Goal: Task Accomplishment & Management: Manage account settings

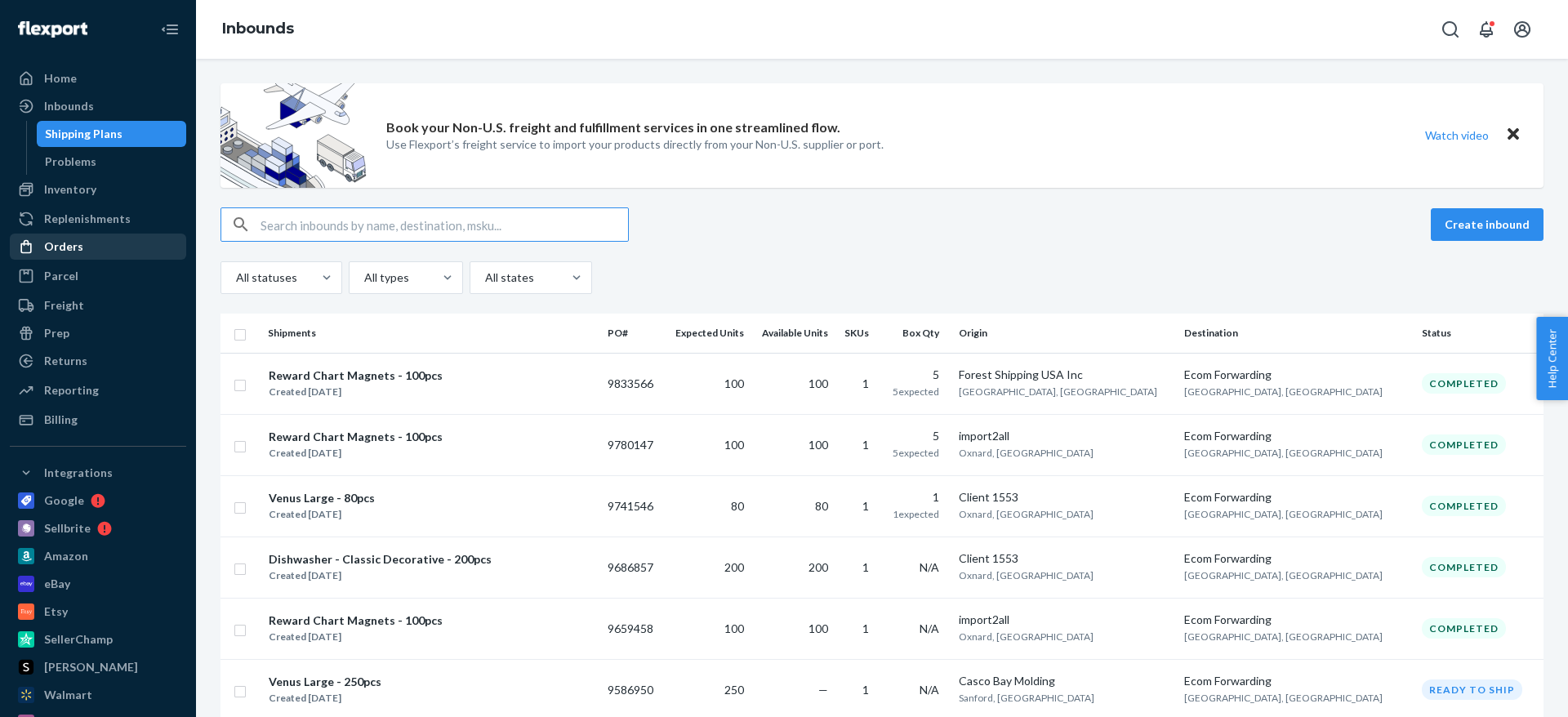
click at [95, 255] on div "Orders" at bounding box center [98, 246] width 173 height 23
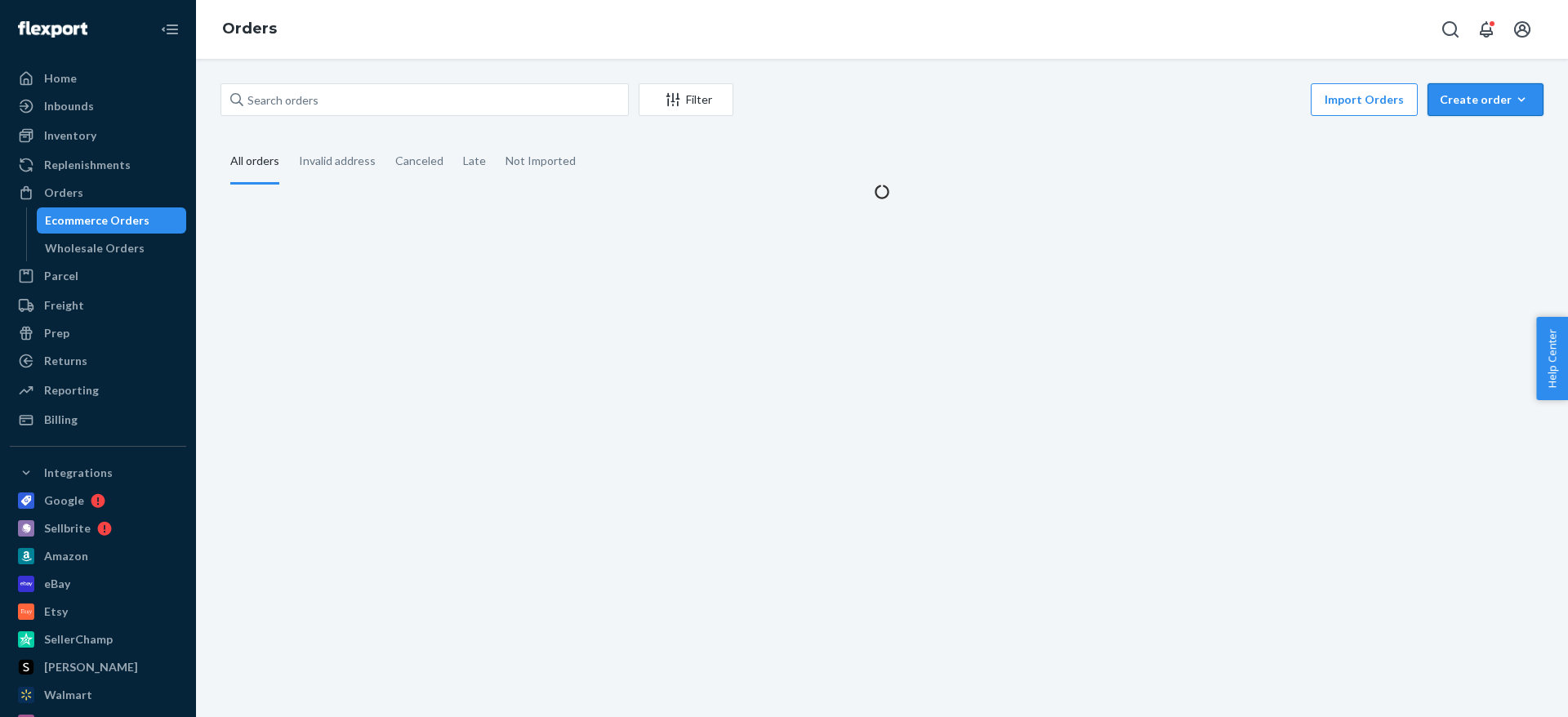
click at [1517, 101] on icon "button" at bounding box center [1521, 99] width 16 height 16
click at [1476, 125] on span "Ecommerce order" at bounding box center [1442, 120] width 90 height 12
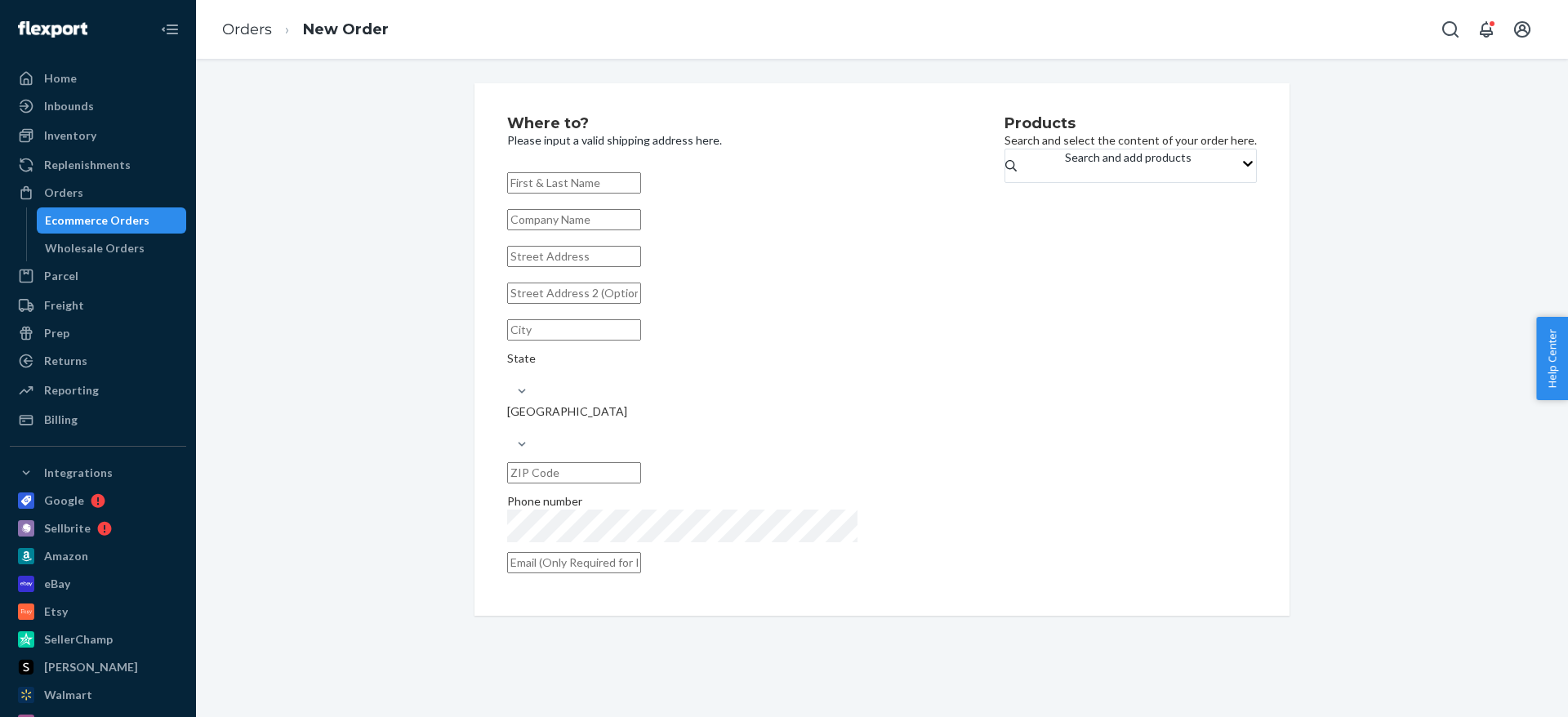
click at [613, 267] on input "text" at bounding box center [574, 256] width 134 height 21
paste input "73 Gerry Dr, Danville NH 03819"
type input "73 Gerry Dr, Danville NH 03819"
type input "Danville"
type input "03819"
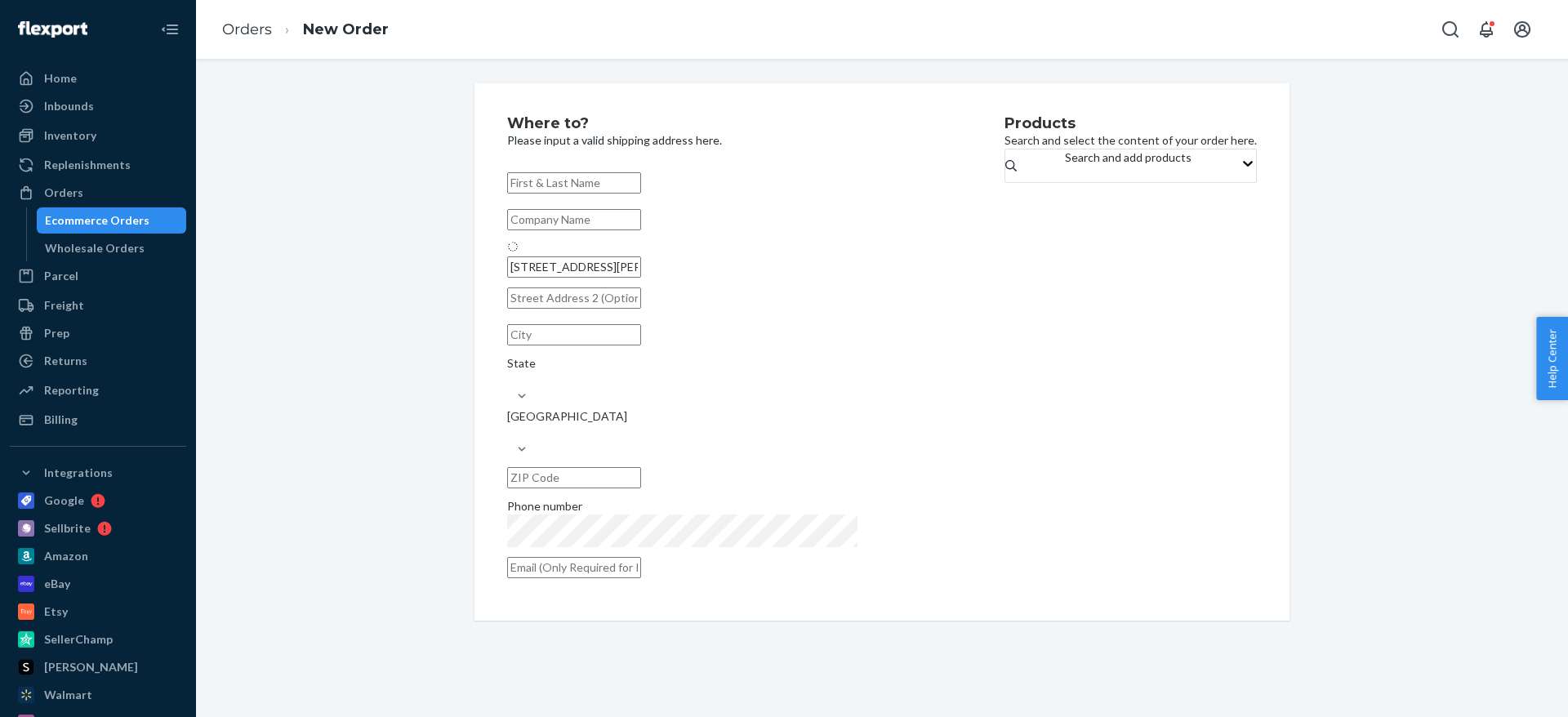
type input "73 Gerry Dr"
click at [641, 179] on input "text" at bounding box center [574, 182] width 134 height 21
paste input "DAVE CIANFRINI"
type input "DAVE CIANFRINI"
click at [1065, 166] on div "Search and add products" at bounding box center [1128, 157] width 126 height 16
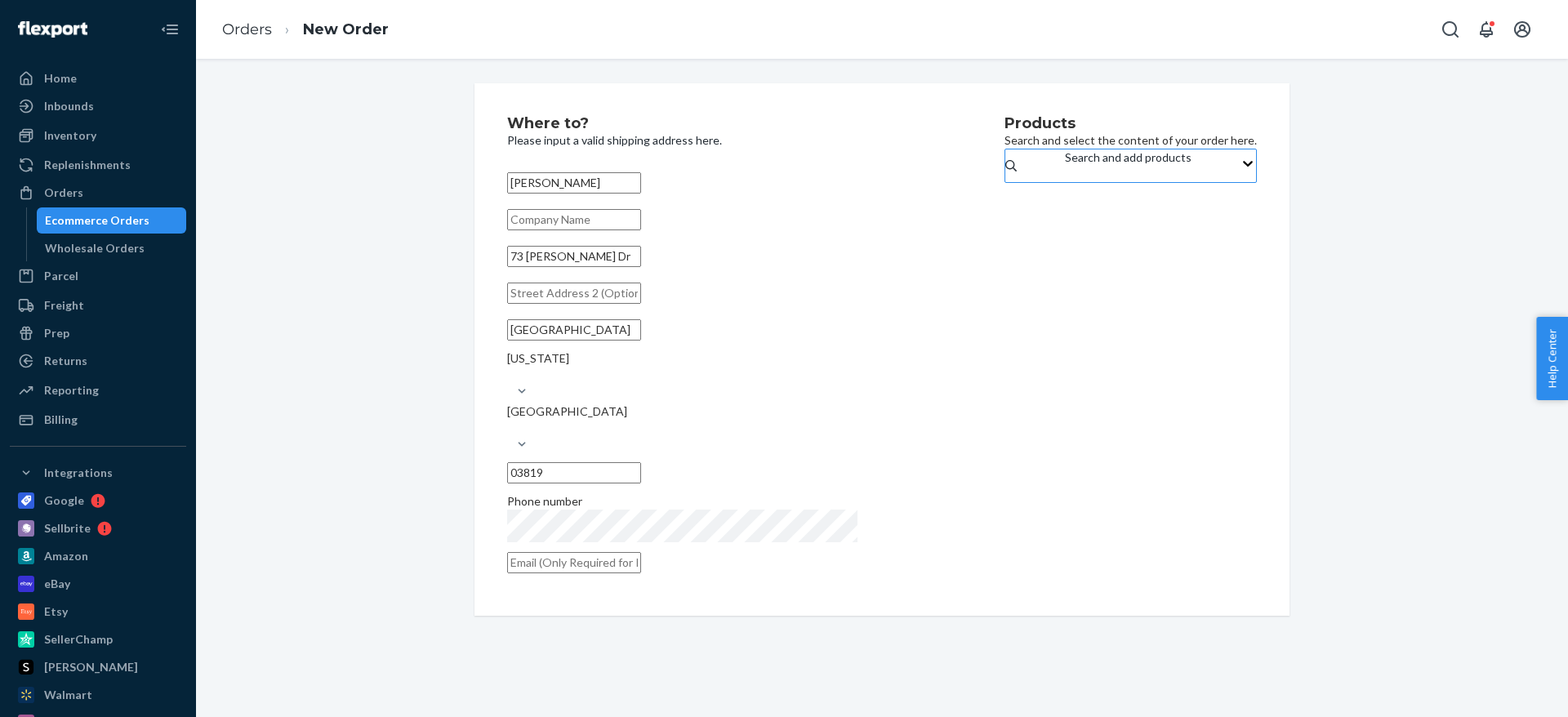
click at [1065, 170] on input "Search and add products" at bounding box center [1066, 174] width 2 height 16
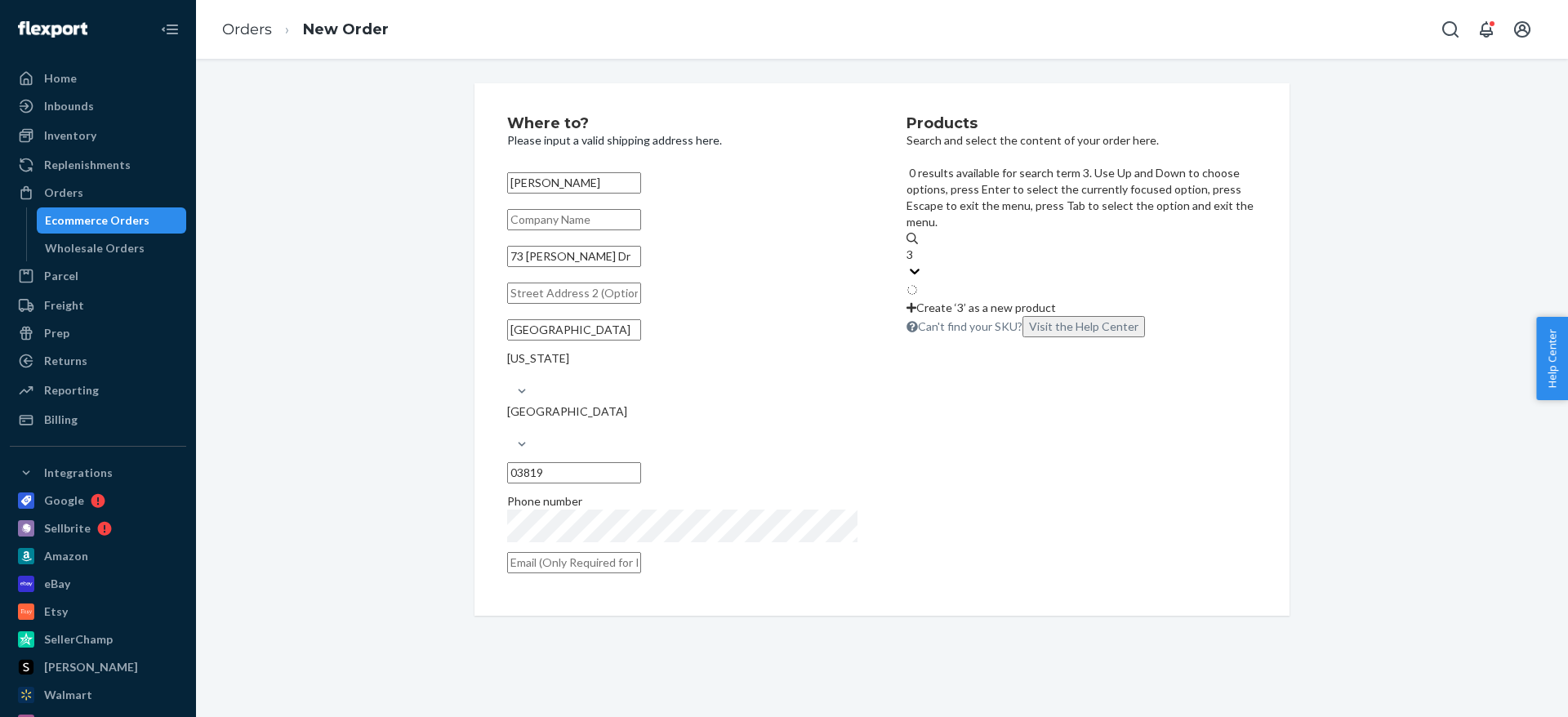
type input "3m"
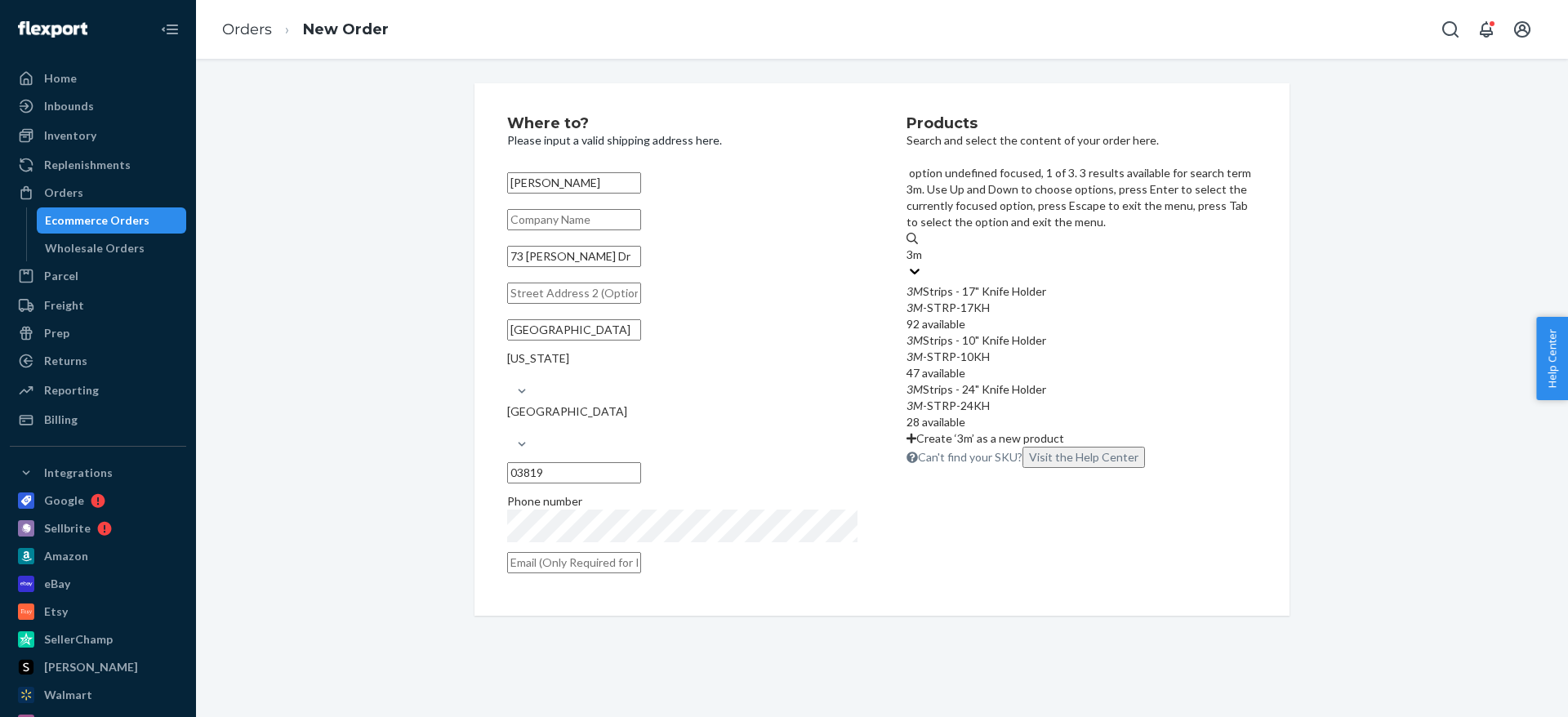
click at [1034, 300] on div "3M -STRP-17KH" at bounding box center [1082, 308] width 351 height 16
click at [925, 247] on input "3m" at bounding box center [915, 254] width 18 height 16
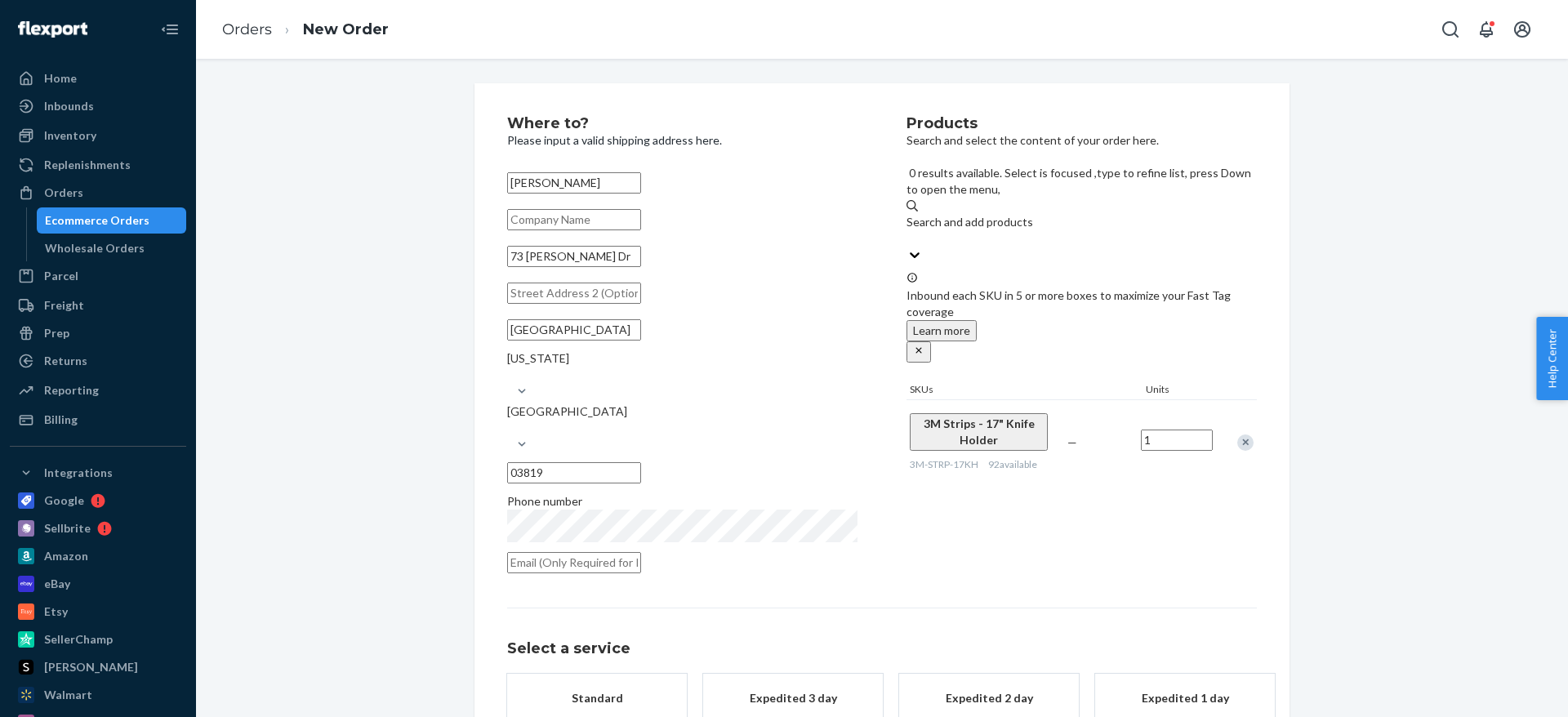
click at [630, 694] on div "Select a service Standard Expedited 3 day Expedited 2 day Expedited 1 day Revie…" at bounding box center [882, 698] width 749 height 180
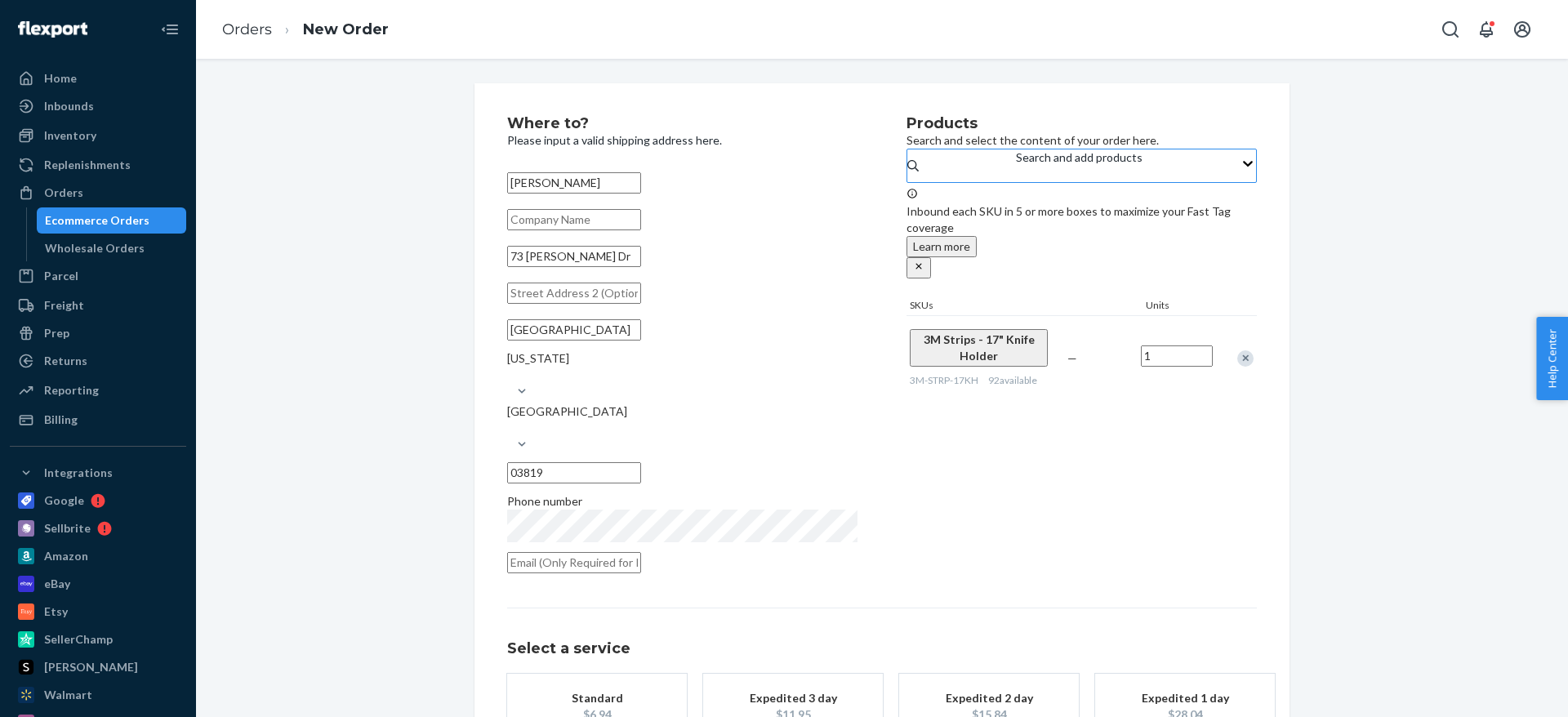
click at [646, 690] on div "Standard" at bounding box center [597, 698] width 131 height 16
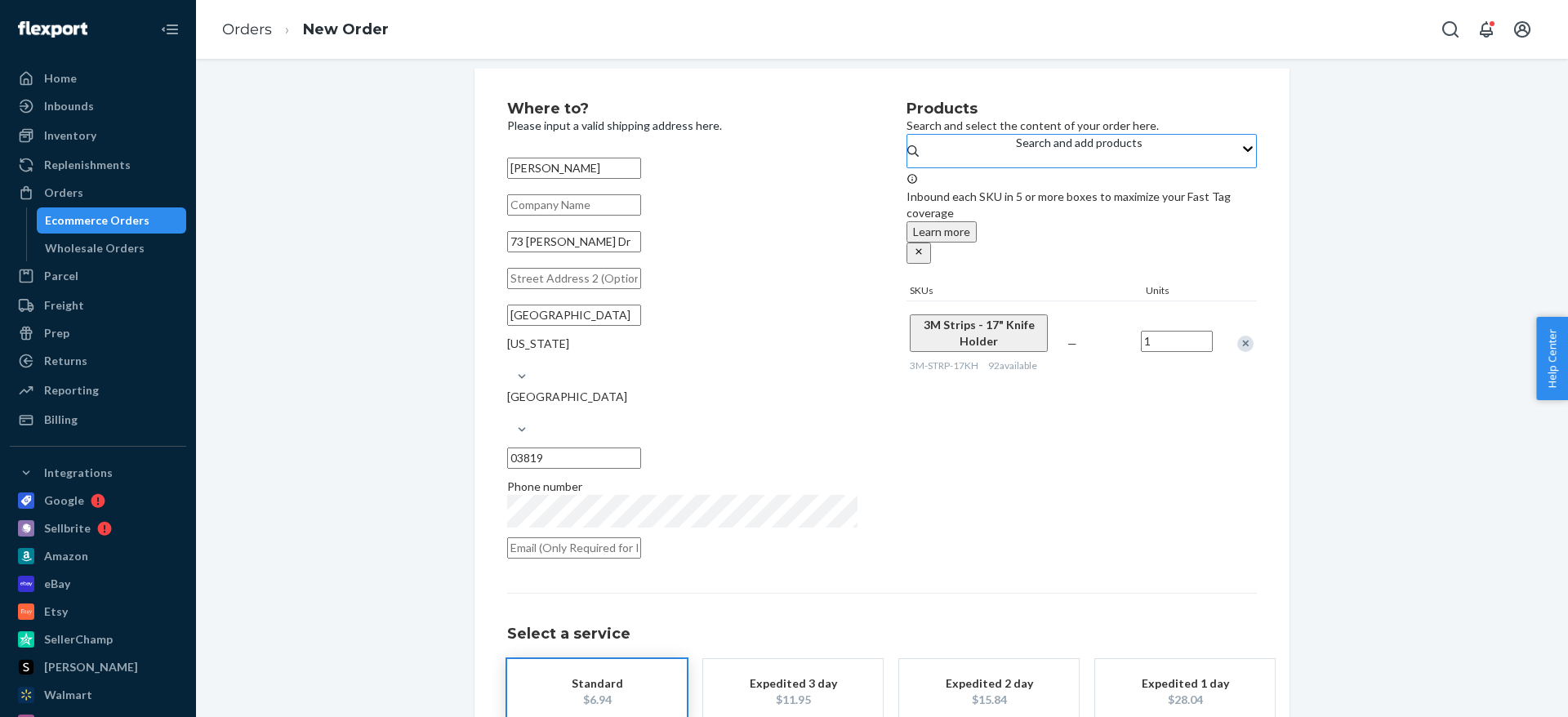
scroll to position [92, 0]
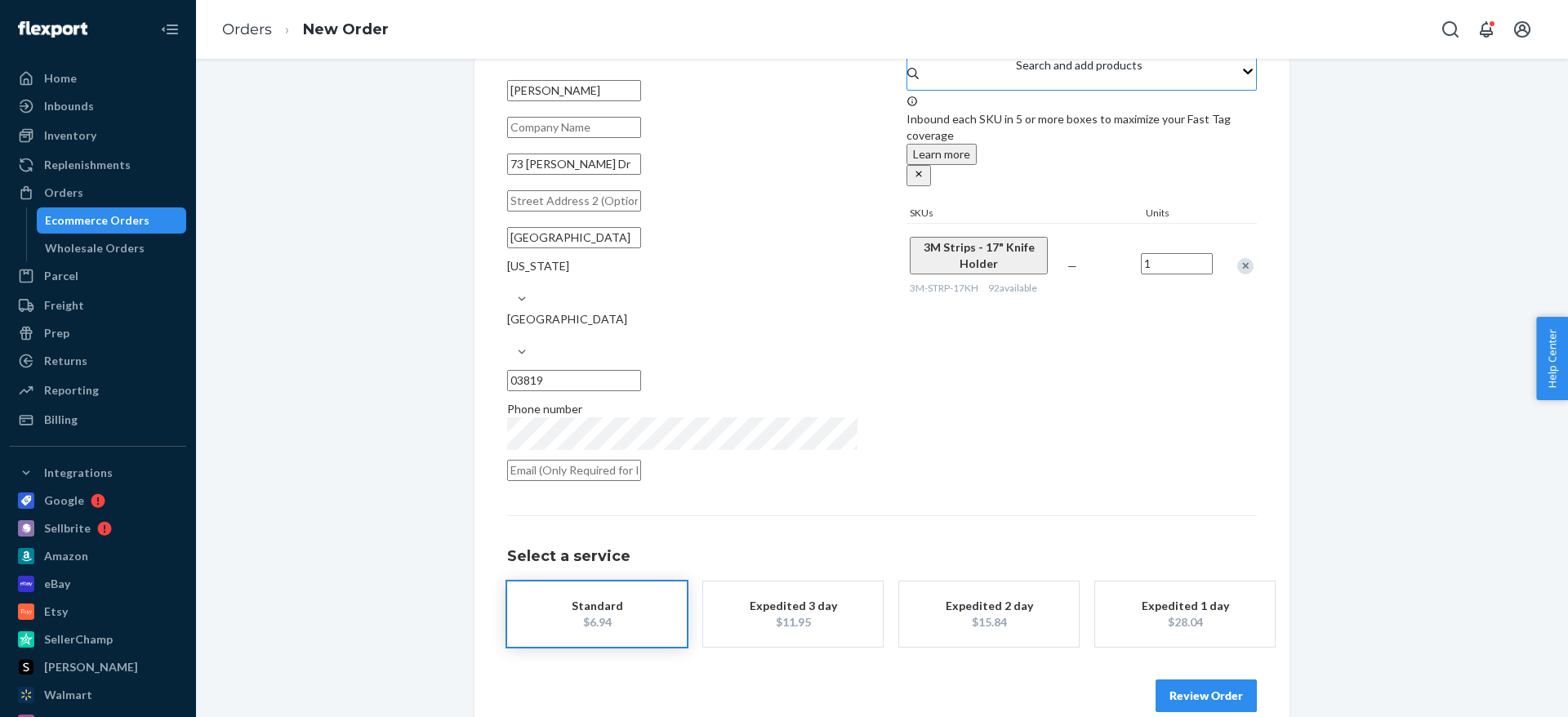
click at [1234, 679] on button "Review Order" at bounding box center [1206, 695] width 101 height 33
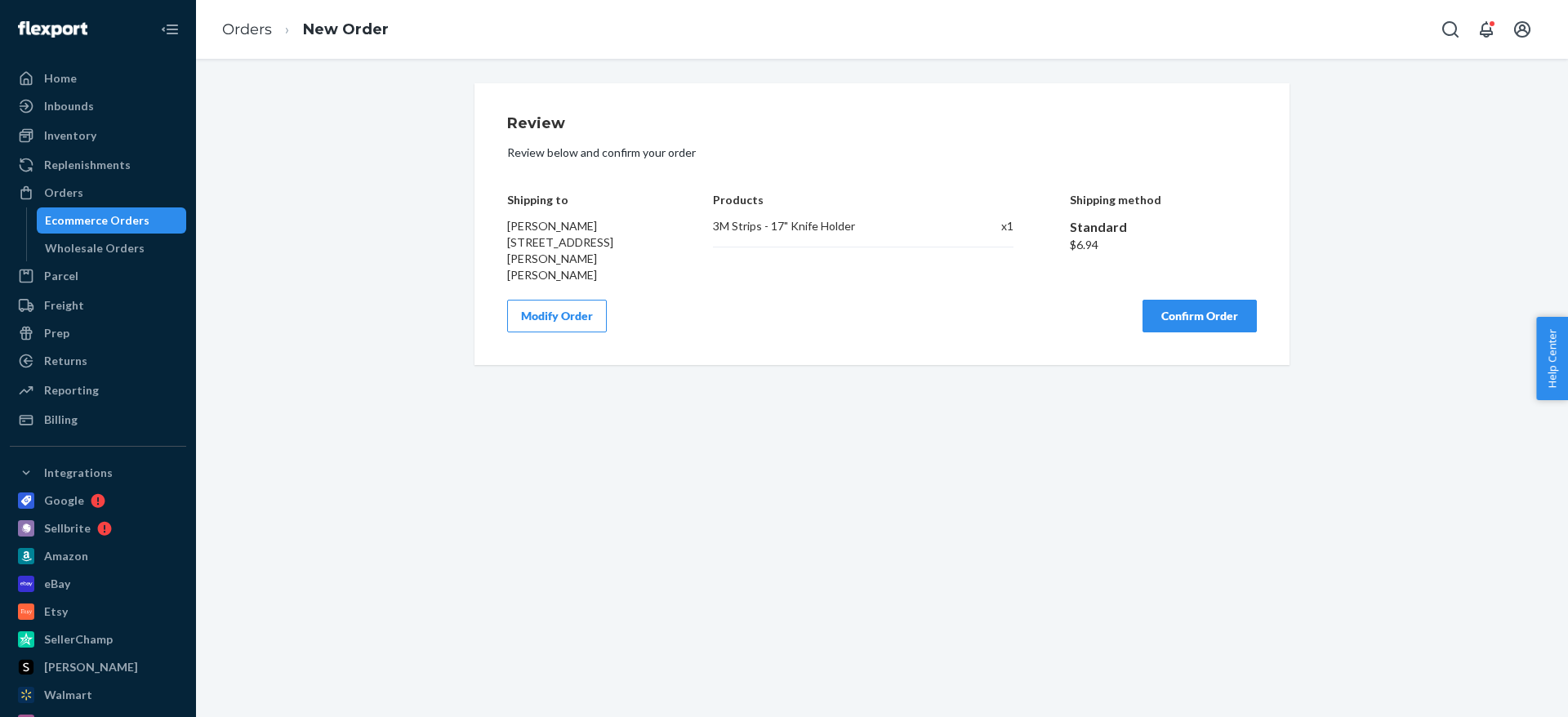
scroll to position [0, 0]
click at [1195, 275] on div "Review Review below and confirm your order Shipping to DAVE CIANFRINI 73 Gerry …" at bounding box center [882, 224] width 749 height 217
click at [1199, 300] on button "Confirm Order" at bounding box center [1200, 316] width 115 height 33
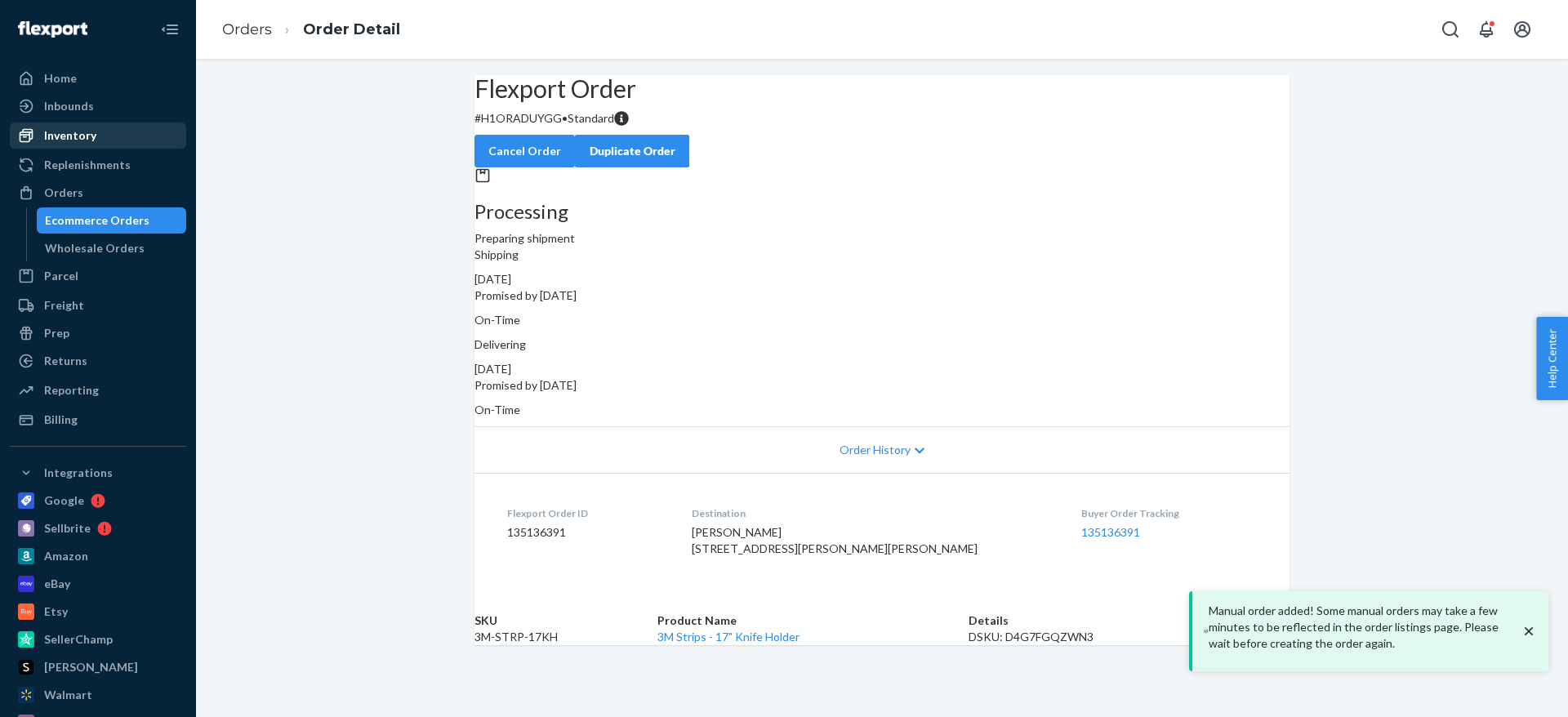
click at [111, 142] on div "Inventory" at bounding box center [98, 135] width 173 height 23
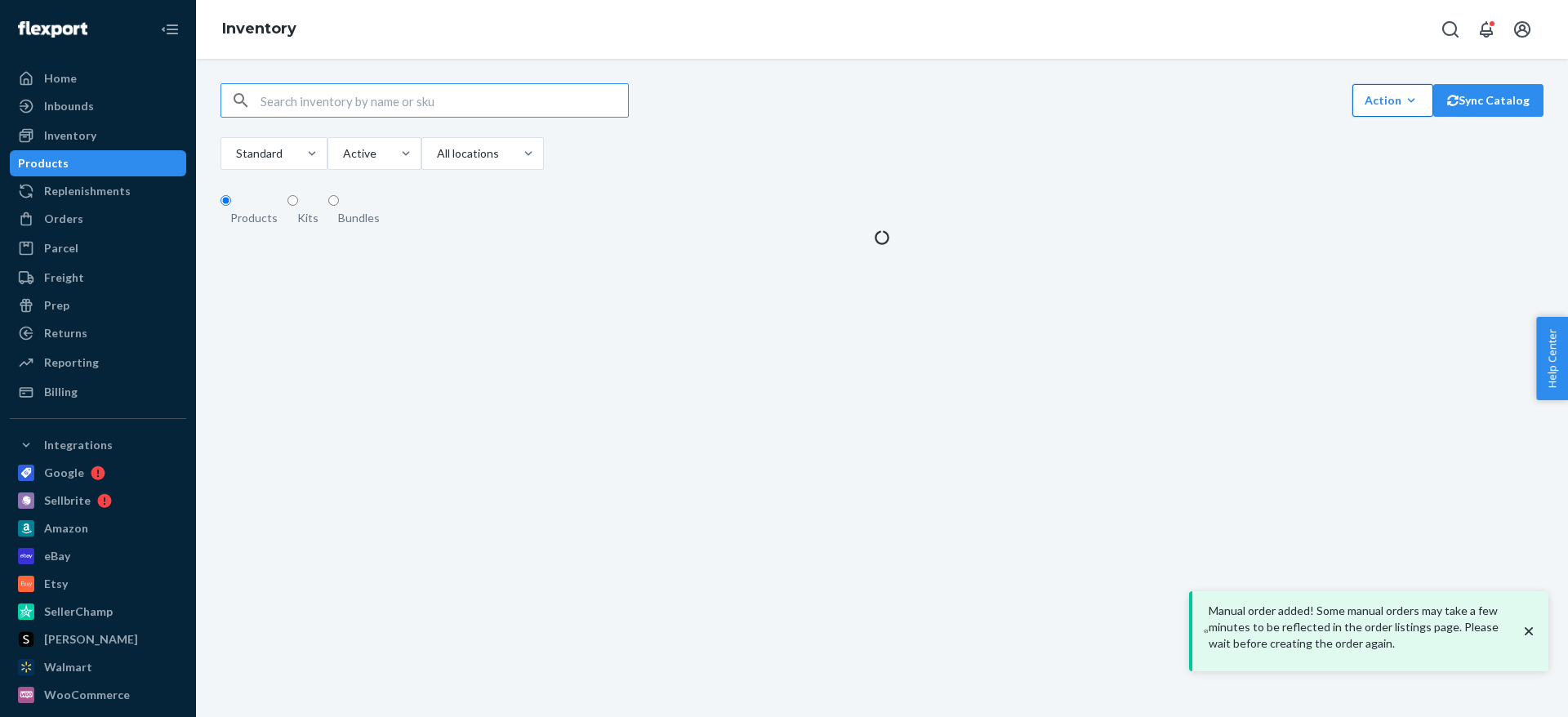
click at [1388, 116] on button "Action Create product Create kit or bundle Bulk create products Bulk update pro…" at bounding box center [1393, 100] width 81 height 33
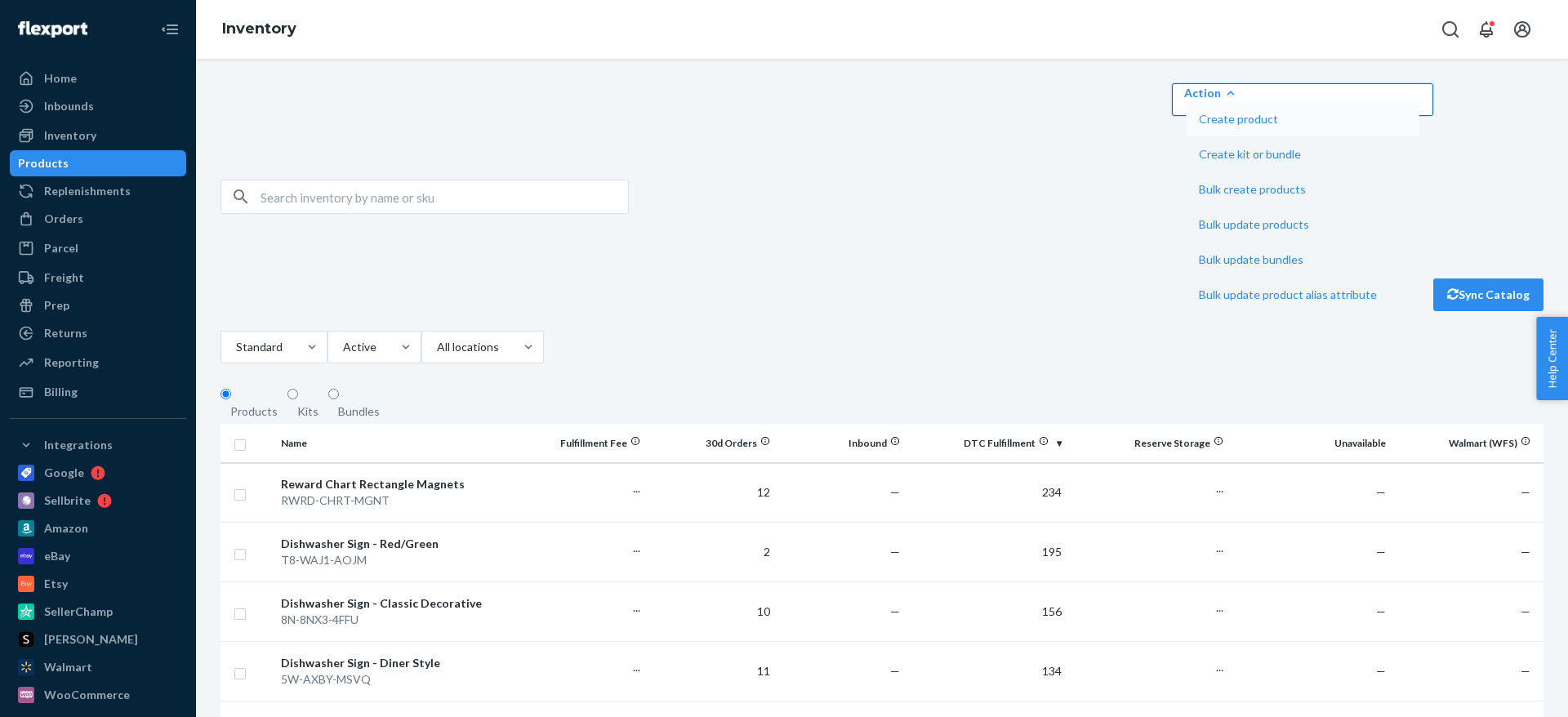
click at [1377, 125] on span "Create product" at bounding box center [1287, 120] width 178 height 12
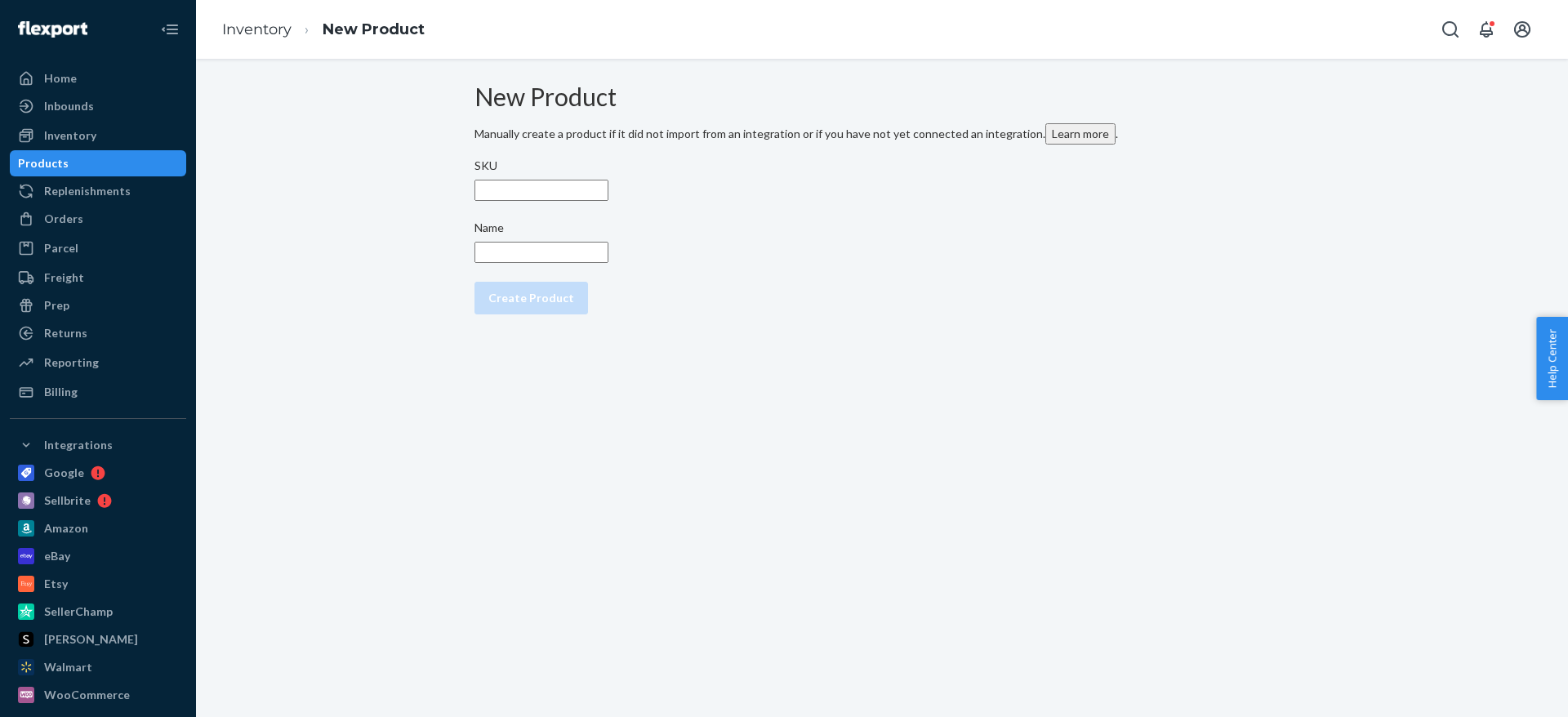
click at [582, 201] on input "SKU" at bounding box center [541, 190] width 134 height 21
type input "ש"
type input "adhs-mtld-dflt"
click at [578, 263] on input "Name" at bounding box center [541, 252] width 134 height 21
paste input "Adhesive Metal Disks for Non-Metal Vent Conversion (20pcs) - for Deflectors Mou…"
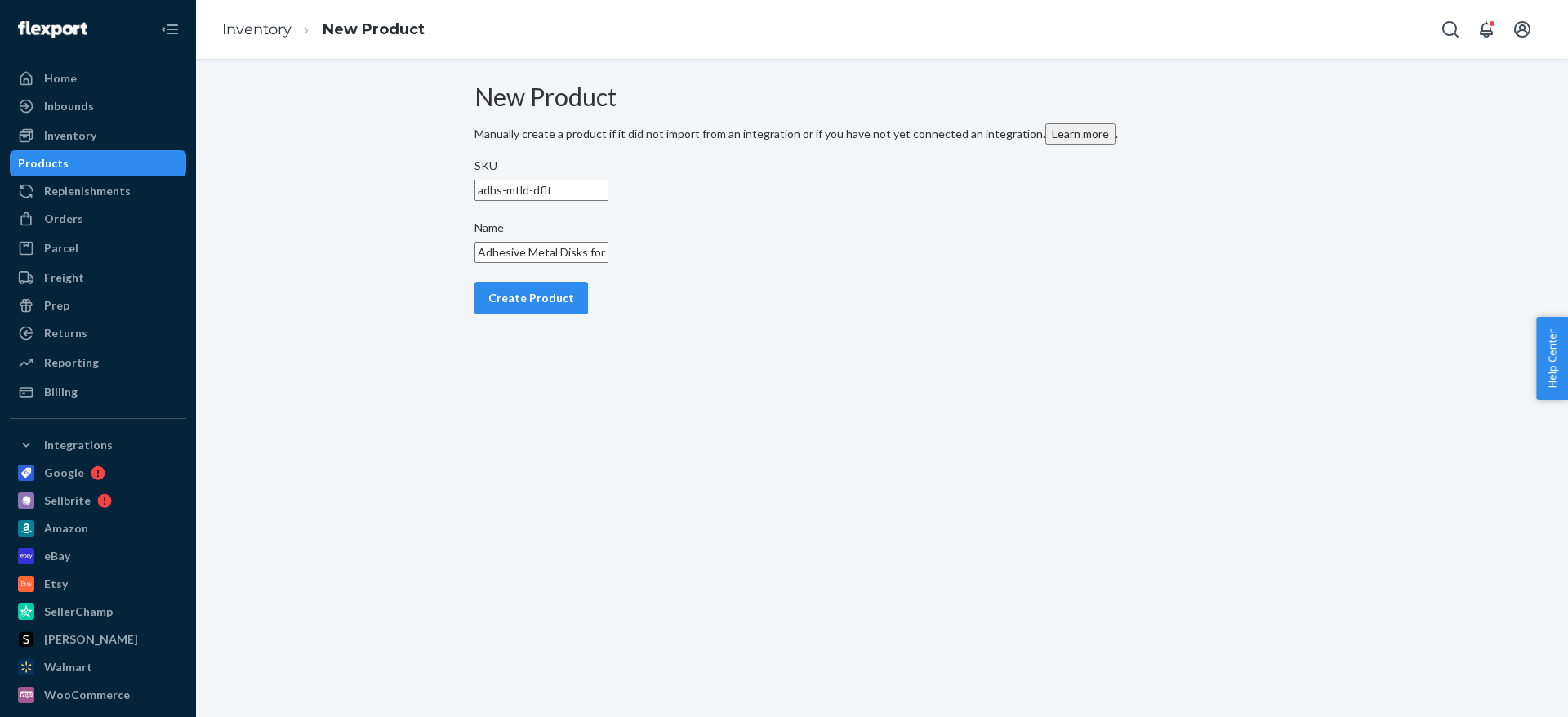
drag, startPoint x: 554, startPoint y: 283, endPoint x: 308, endPoint y: 277, distance: 246.1
click at [475, 263] on input "Adhesive Metal Disks for Non-Metal Vent Conversion (20pcs) - for Deflectors Mou…" at bounding box center [541, 252] width 134 height 21
click at [609, 263] on input "Adhesive Metal Disks for Non-Metal Vent Conversion (20pcs) - for Deflectors Mou…" at bounding box center [541, 252] width 134 height 21
drag, startPoint x: 626, startPoint y: 270, endPoint x: 738, endPoint y: 263, distance: 112.2
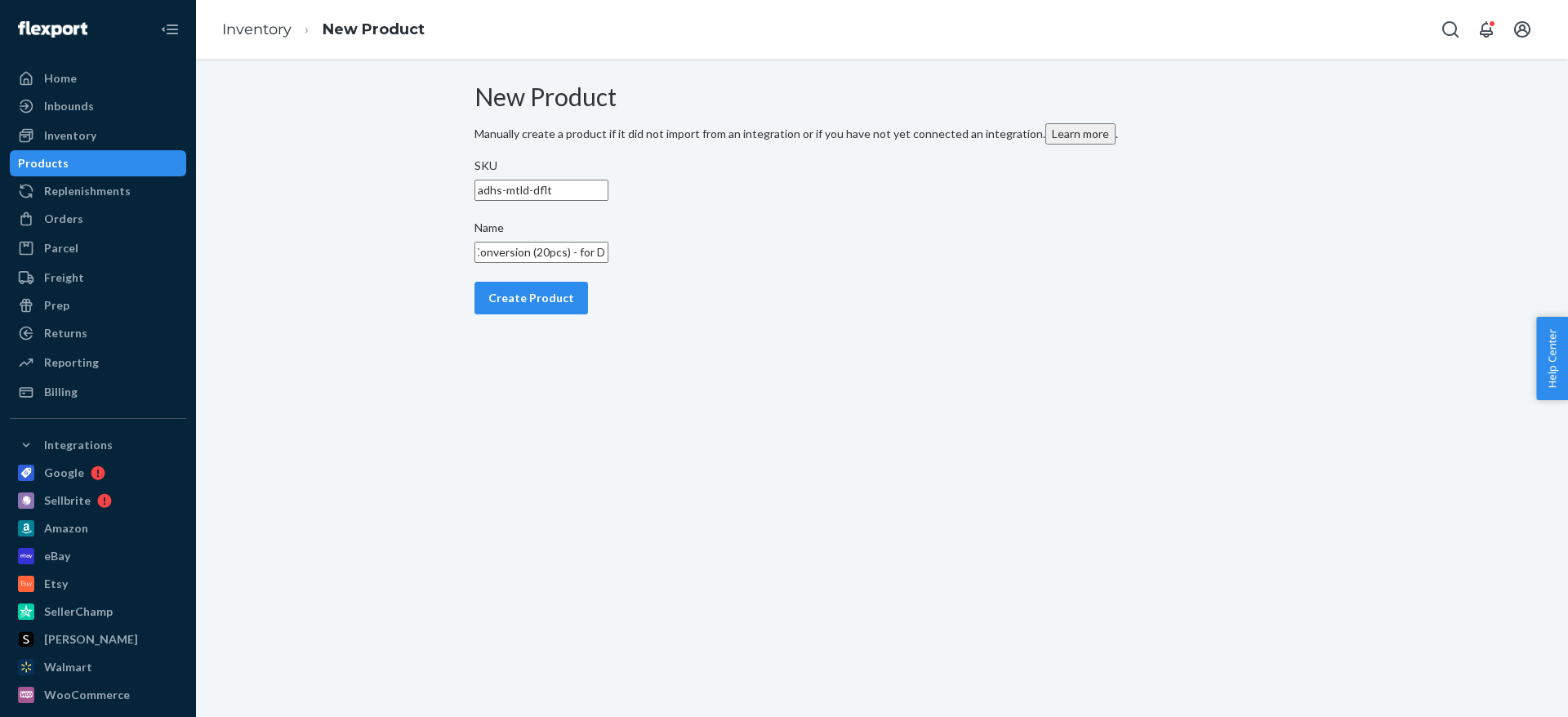
click at [609, 263] on input "Adhesive Metal Disks for Non-Metal Vent Conversion (20pcs) - for Deflectors Mou…" at bounding box center [541, 252] width 134 height 21
click at [609, 263] on input "Adhesive Metal Disks Deflector Not Included)" at bounding box center [541, 252] width 134 height 21
drag, startPoint x: 677, startPoint y: 273, endPoint x: 760, endPoint y: 273, distance: 83.0
click at [609, 263] on input "Adhesive Metal Disks Deflector Not Included" at bounding box center [541, 252] width 134 height 21
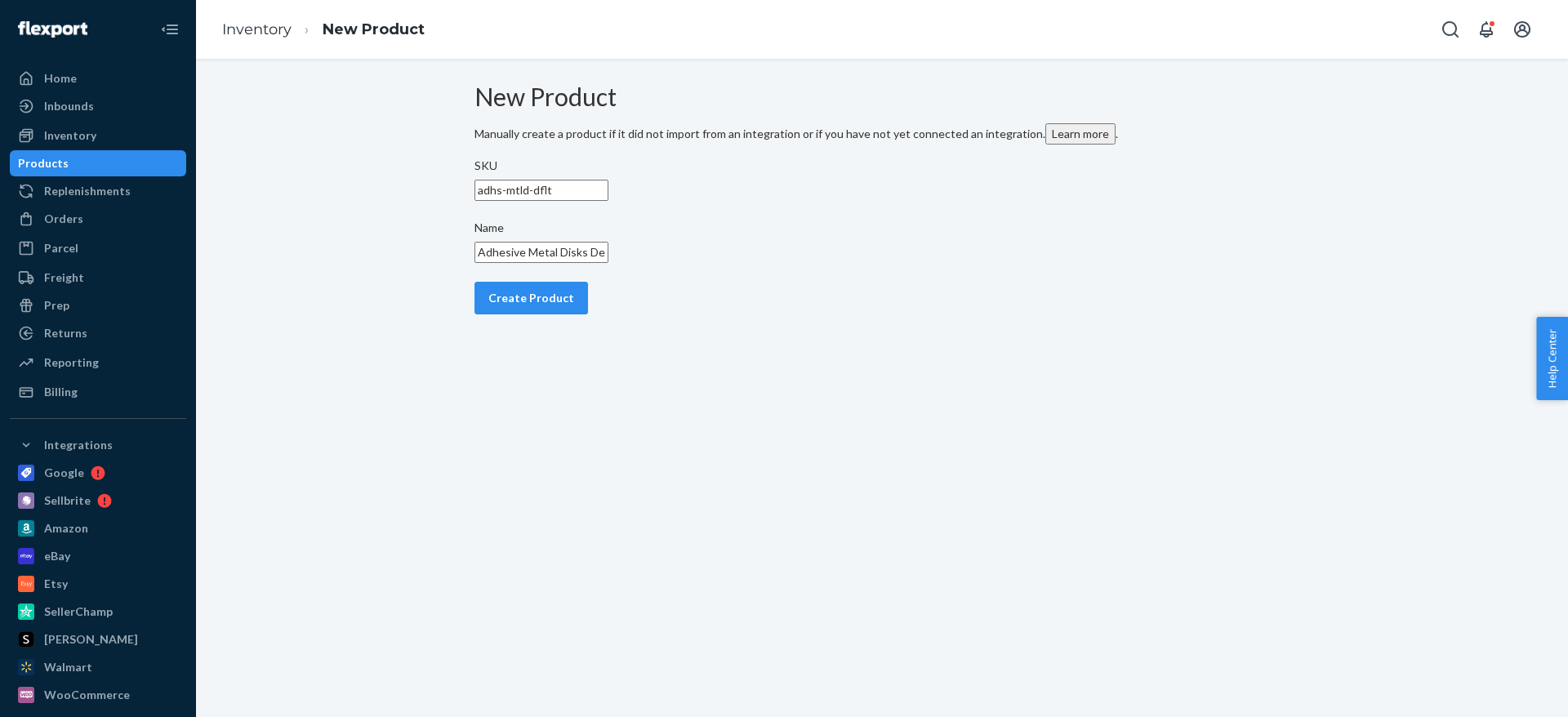
click at [609, 263] on input "Adhesive Metal Disks Deflector" at bounding box center [541, 252] width 134 height 21
type input "Adhesive Metal Disks - Deflector"
click at [576, 314] on button "Create Product" at bounding box center [531, 297] width 114 height 33
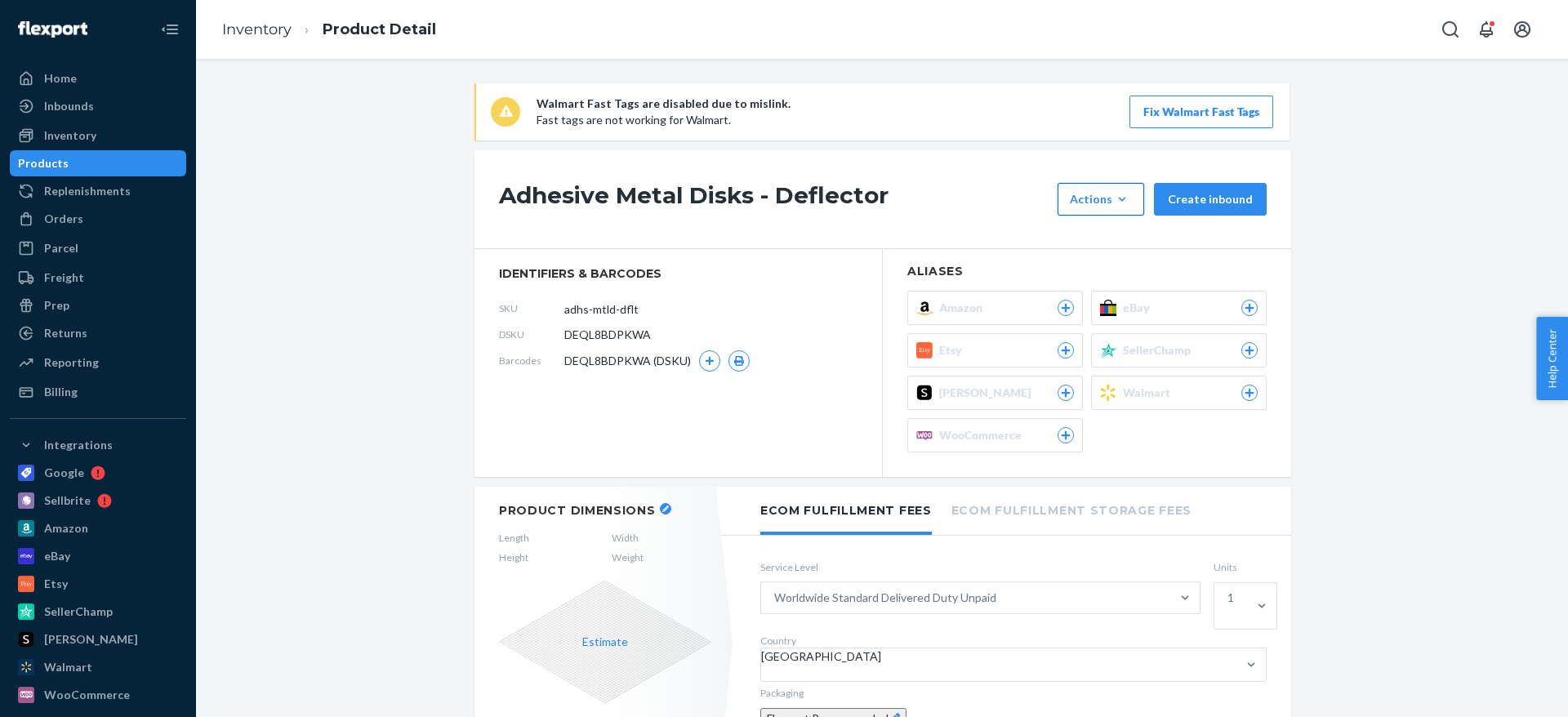
click at [1122, 187] on button "Actions Add components Hide" at bounding box center [1101, 199] width 87 height 33
click at [1041, 164] on div "Adhesive Metal Disks - Deflector Actions Add components Hide Create inbound" at bounding box center [883, 199] width 817 height 99
click at [565, 185] on h1 "Adhesive Metal Disks - Deflector" at bounding box center [732, 199] width 465 height 33
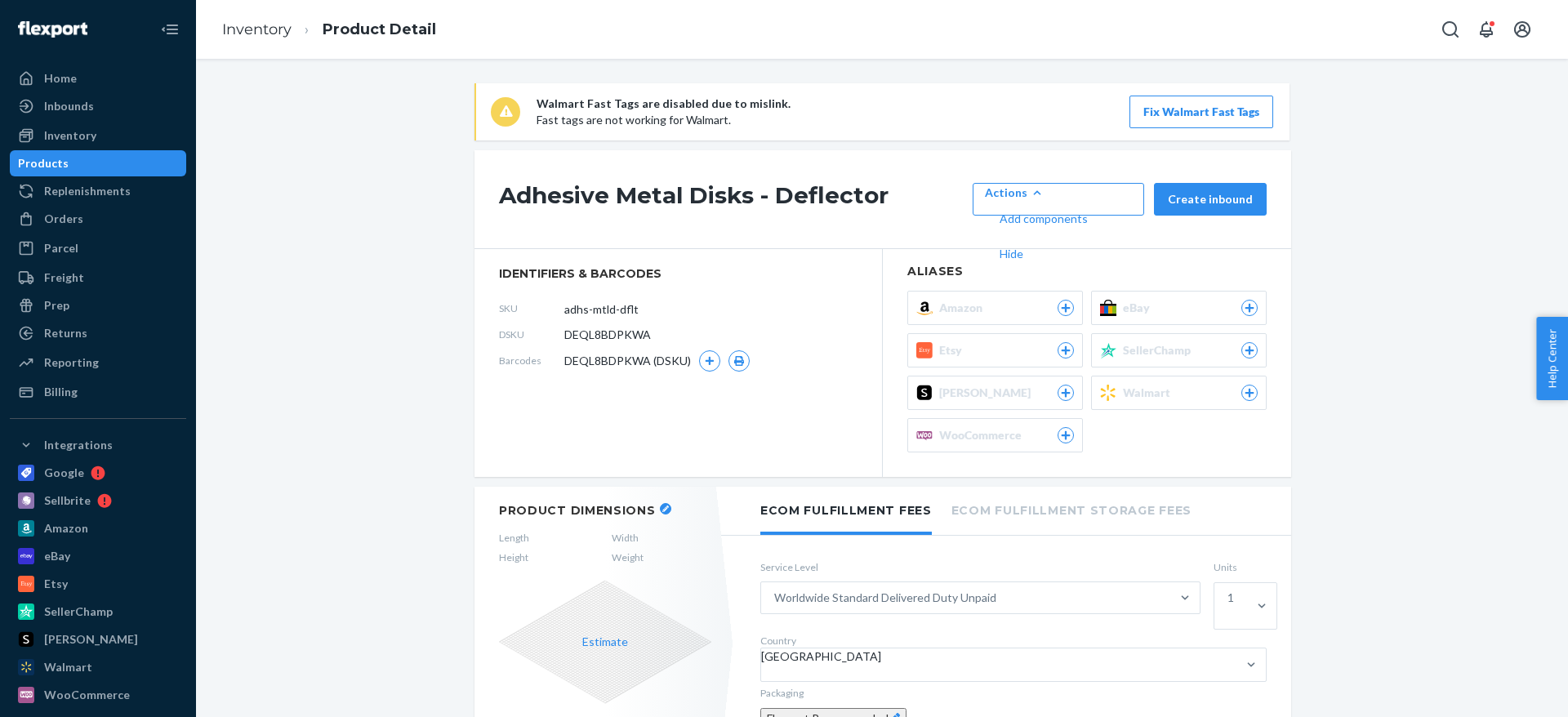
click at [116, 161] on div "Products" at bounding box center [98, 163] width 173 height 23
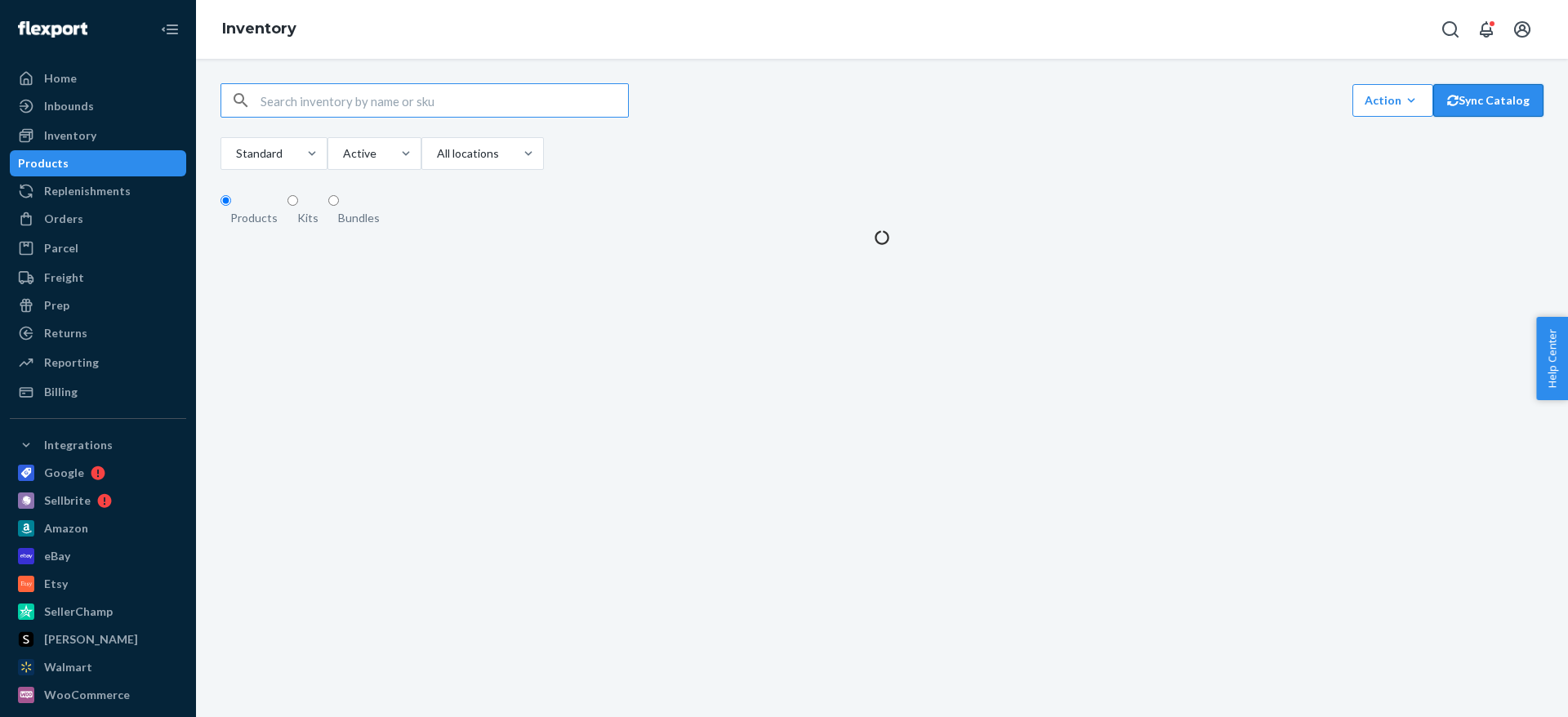
click at [1453, 106] on icon "button" at bounding box center [1453, 100] width 12 height 12
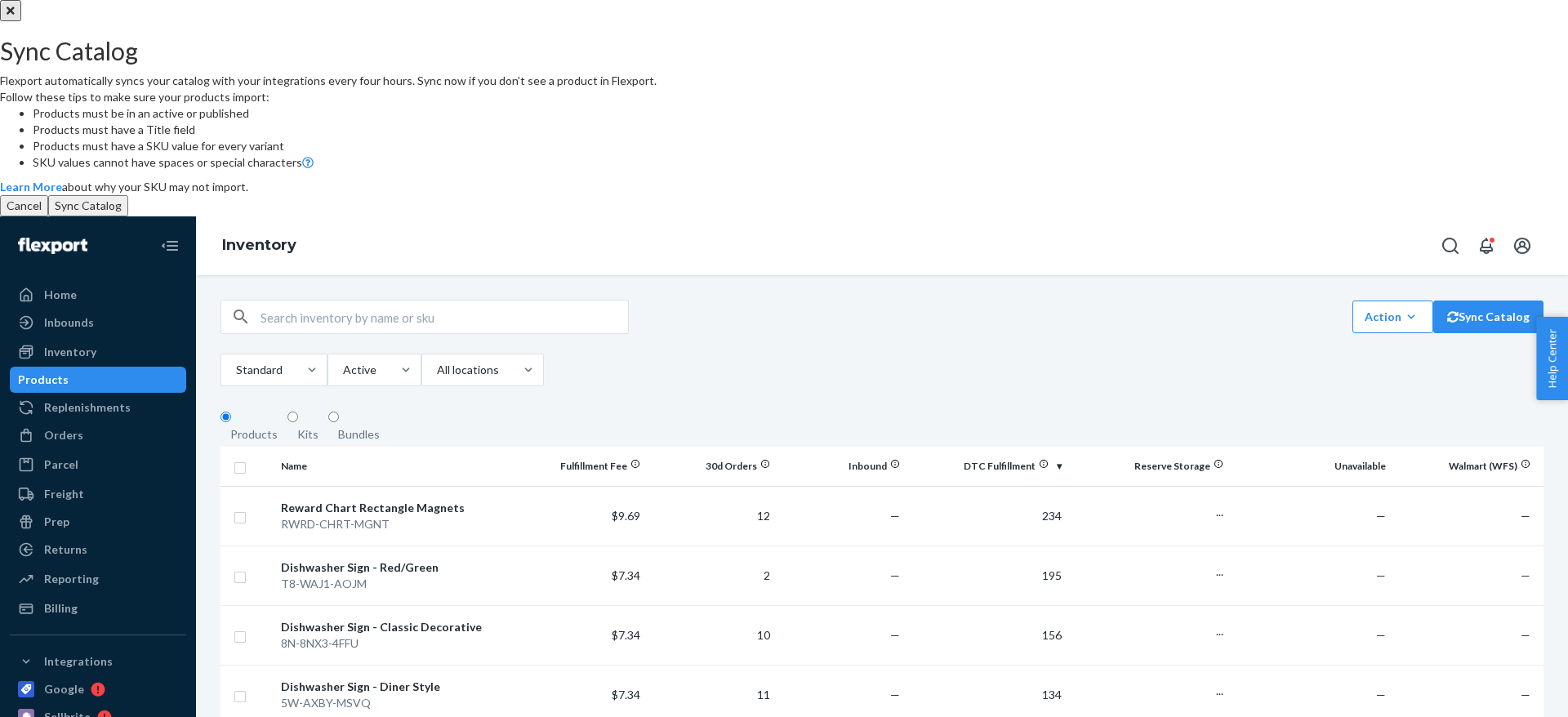
click at [1373, 113] on div "Sync Catalog Flexport automatically syncs your catalog with your integrations e…" at bounding box center [784, 466] width 1568 height 933
click at [14, 16] on icon "Close" at bounding box center [11, 11] width 8 height 12
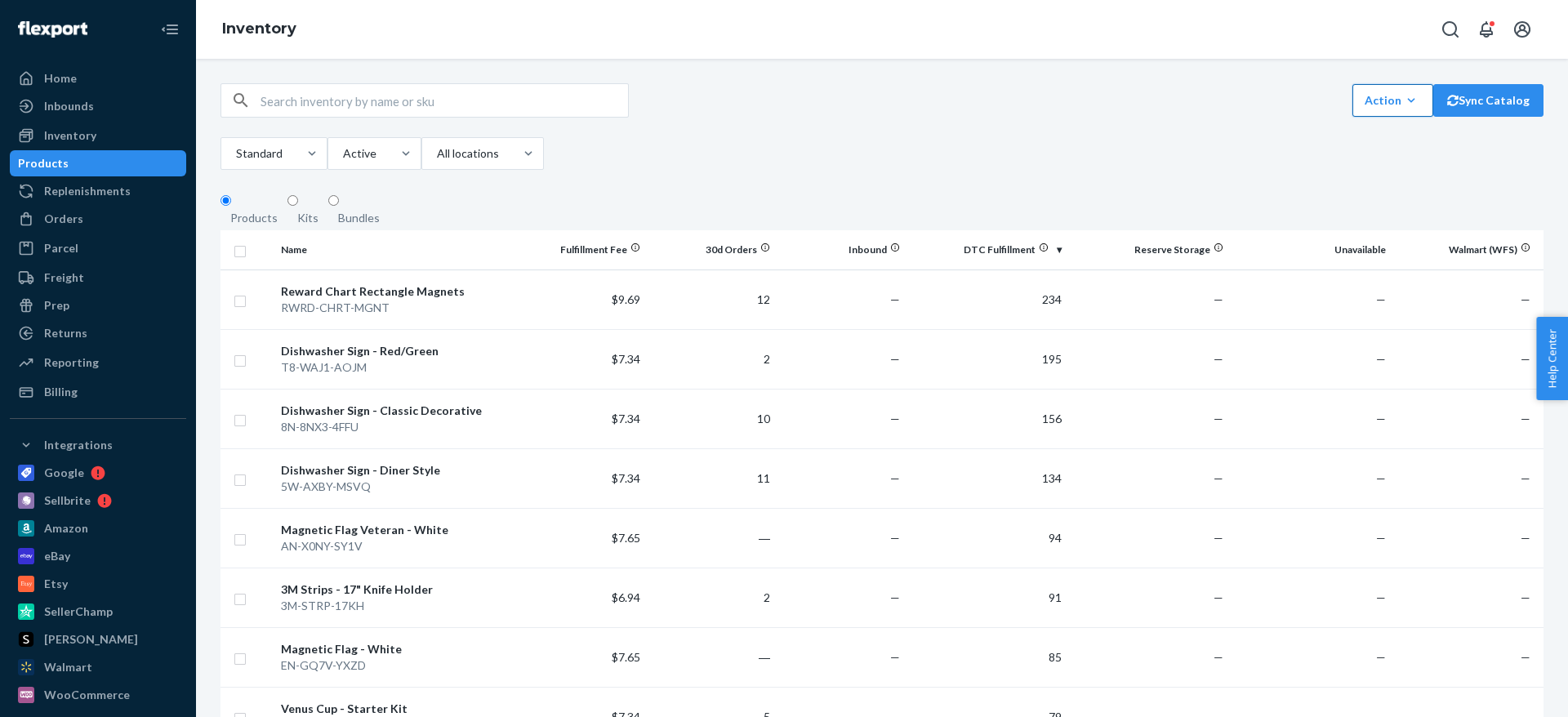
click at [1383, 108] on div "Action" at bounding box center [1393, 99] width 56 height 16
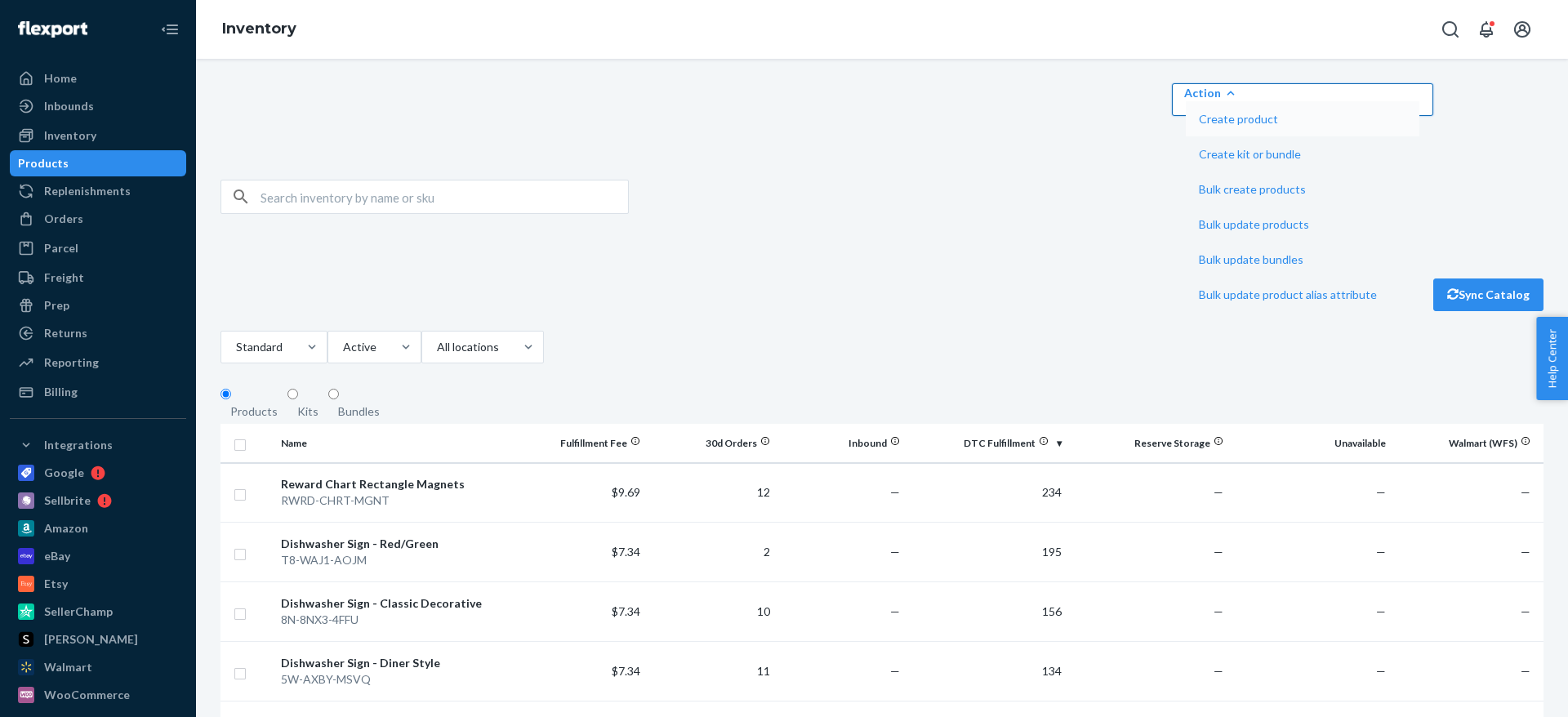
click at [1377, 125] on span "Create product" at bounding box center [1287, 120] width 178 height 12
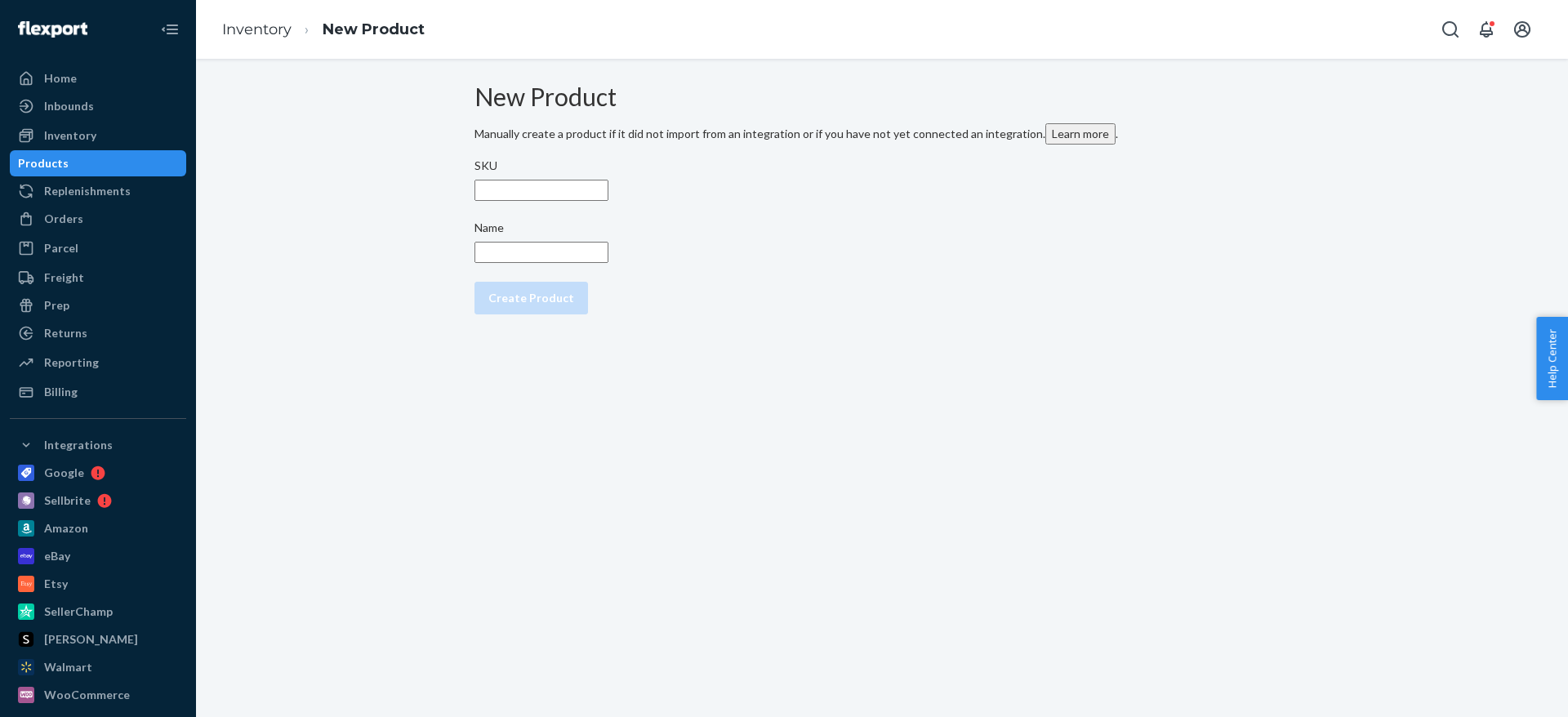
click at [569, 263] on input "Name" at bounding box center [541, 252] width 134 height 21
paste input "Adhesive Metal Disks - Deflector"
type input "Adhesive Metal Disks - Deflector"
click at [68, 156] on div "Products" at bounding box center [43, 163] width 51 height 16
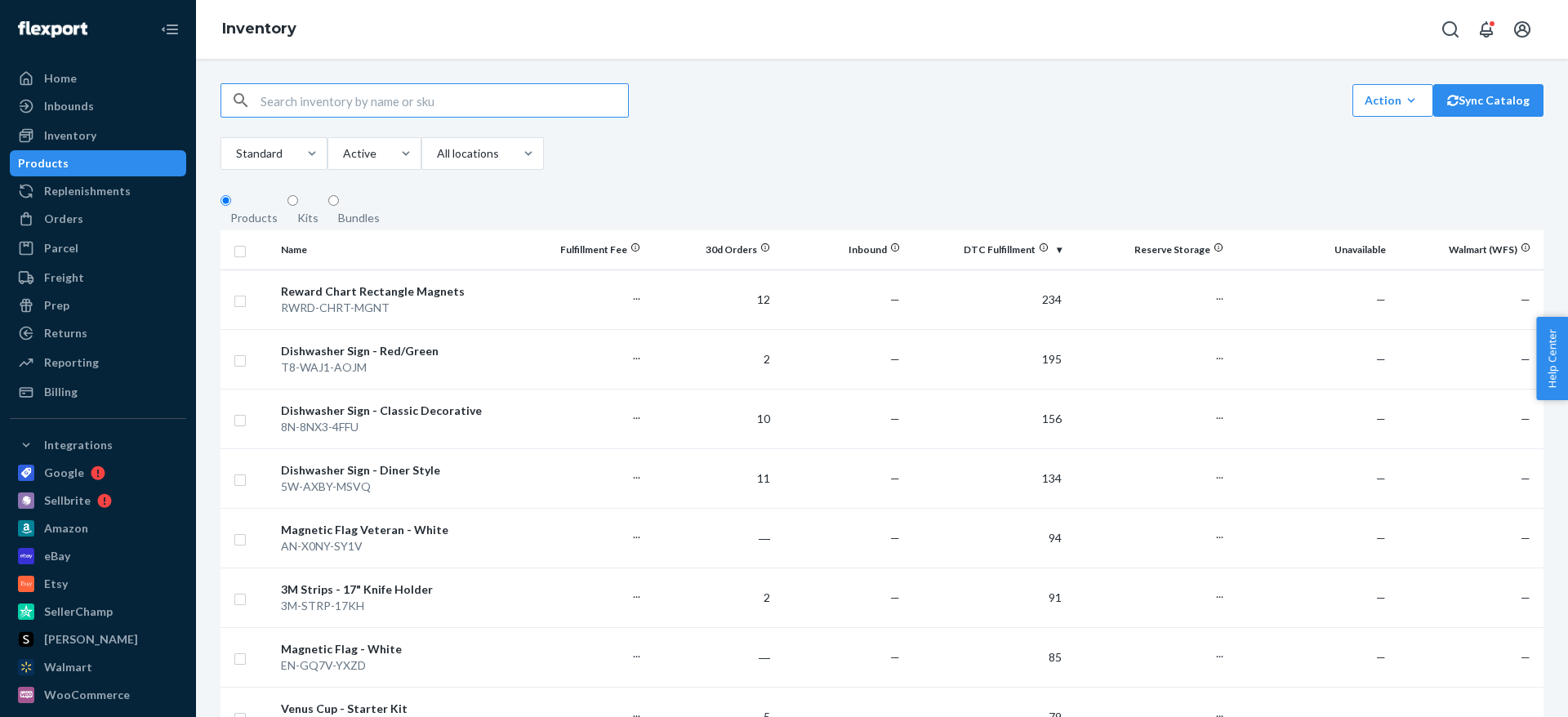
click at [334, 115] on input "text" at bounding box center [444, 100] width 368 height 33
type input "Adhesive Metal Disks - Deflector"
click at [346, 106] on input "Adhesive Metal Disks - Deflector" at bounding box center [444, 100] width 368 height 33
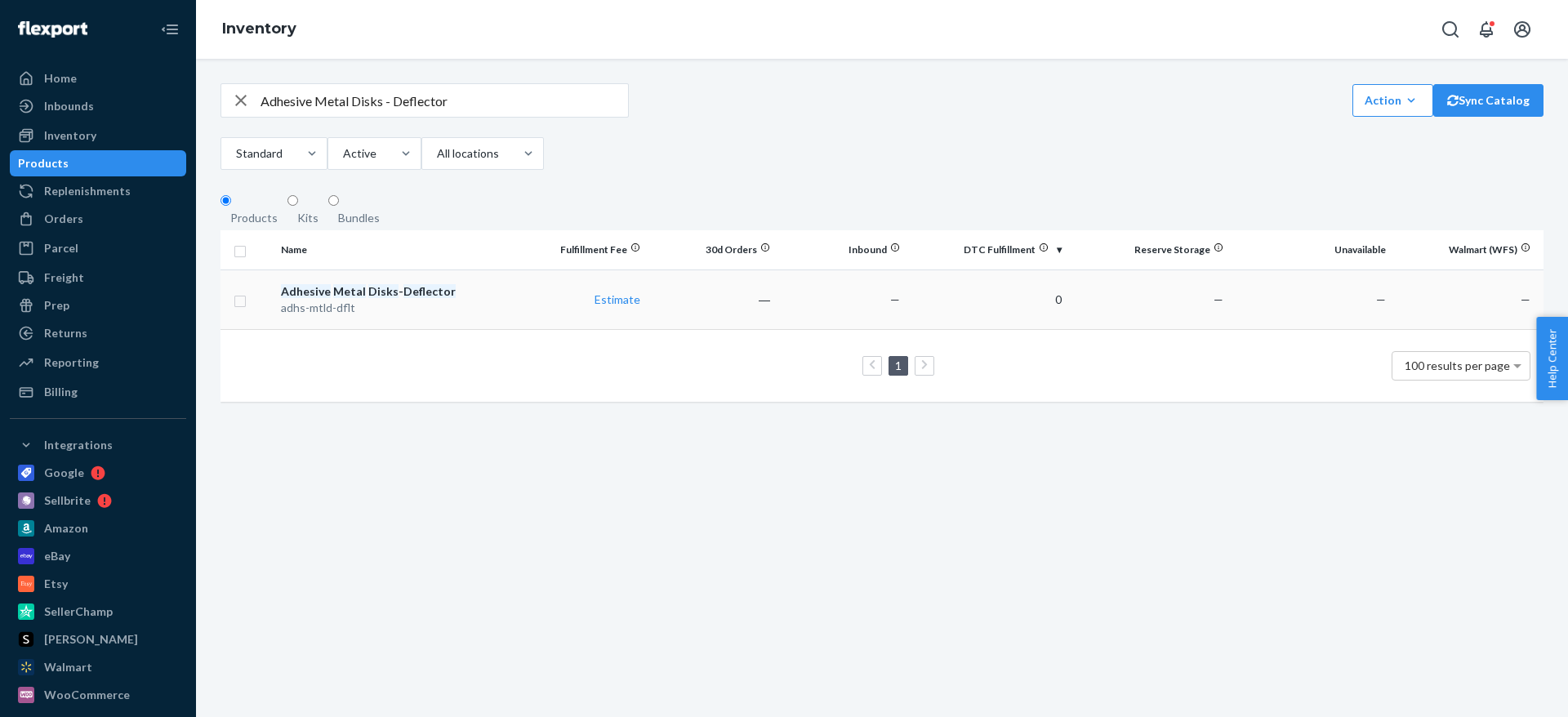
click at [369, 313] on div "adhs-mtld-dflt" at bounding box center [395, 308] width 230 height 16
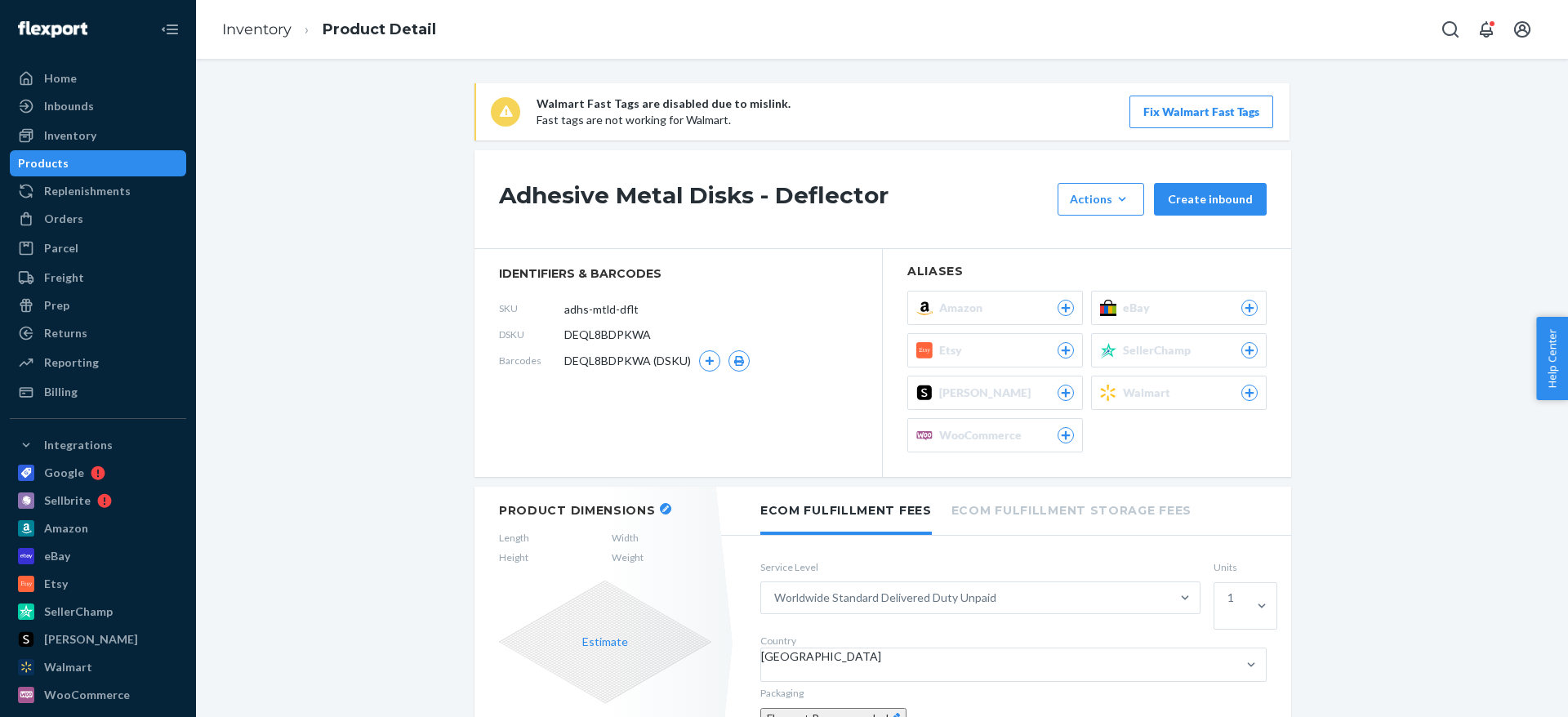
click at [626, 194] on h1 "Adhesive Metal Disks - Deflector" at bounding box center [774, 199] width 550 height 33
click at [597, 307] on input "adhs-mtld-dflt" at bounding box center [636, 308] width 127 height 31
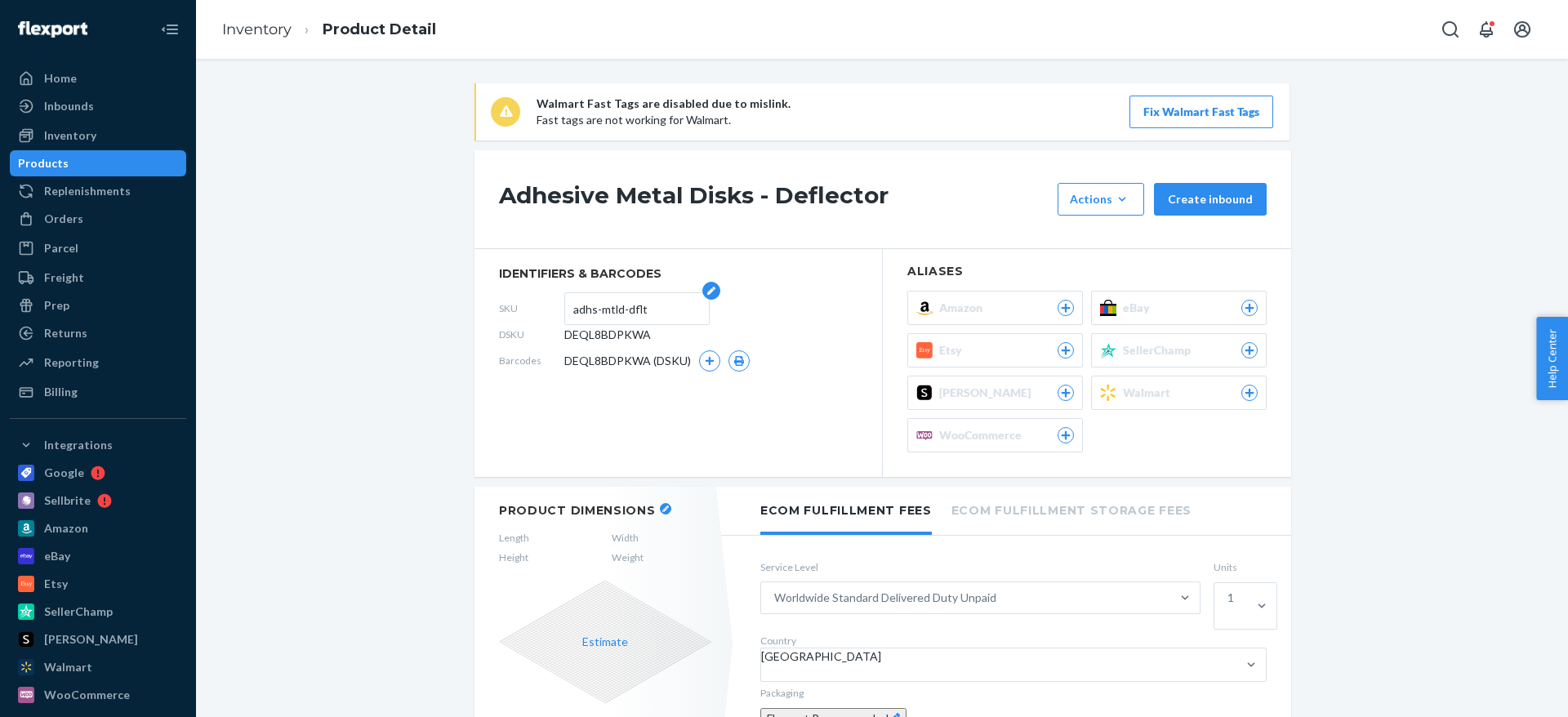
click at [597, 307] on input "adhs-mtld-dflt" at bounding box center [636, 308] width 127 height 31
click at [803, 199] on h1 "Adhesive Metal Disks - Deflector" at bounding box center [774, 199] width 550 height 33
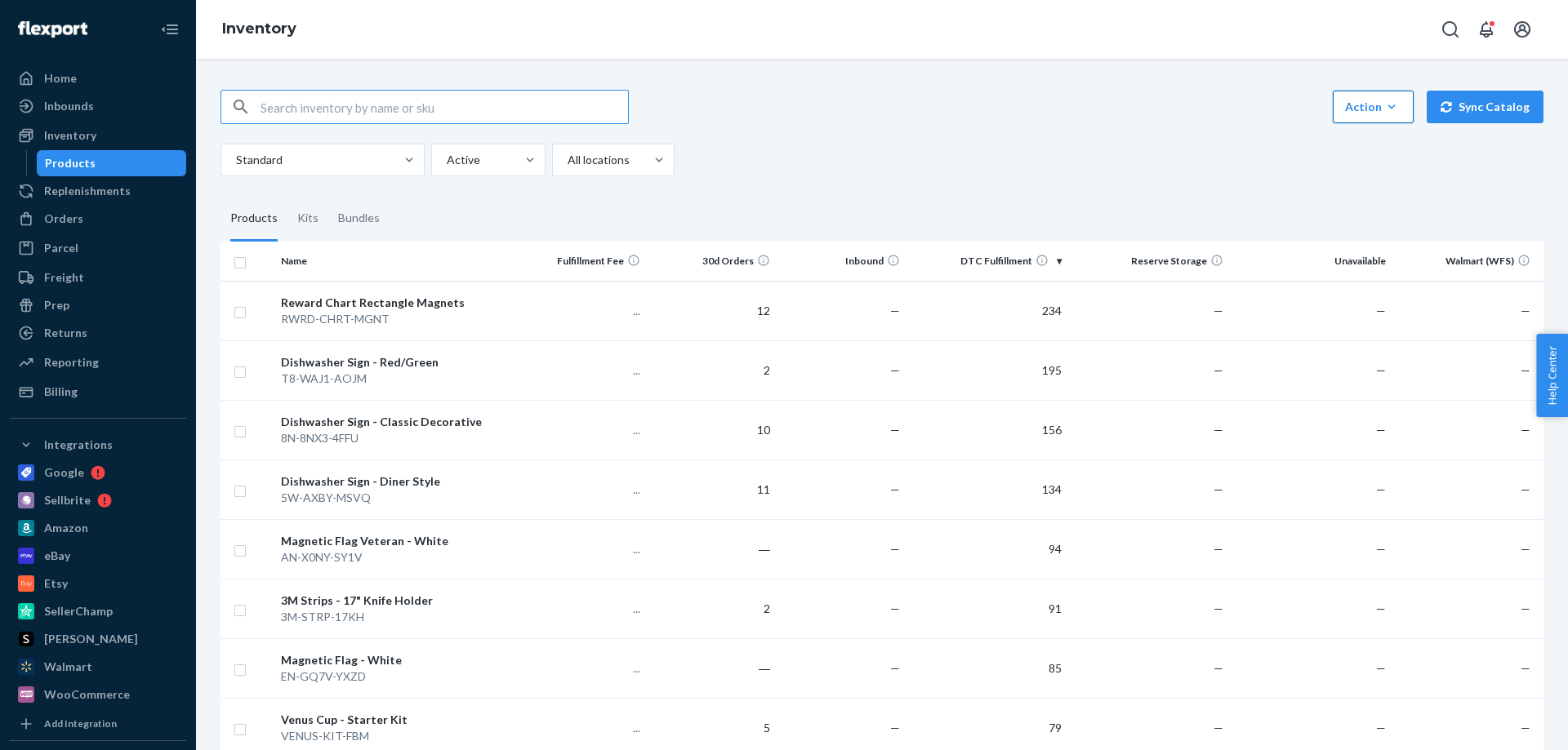
click at [1367, 110] on div "Action" at bounding box center [1373, 106] width 56 height 16
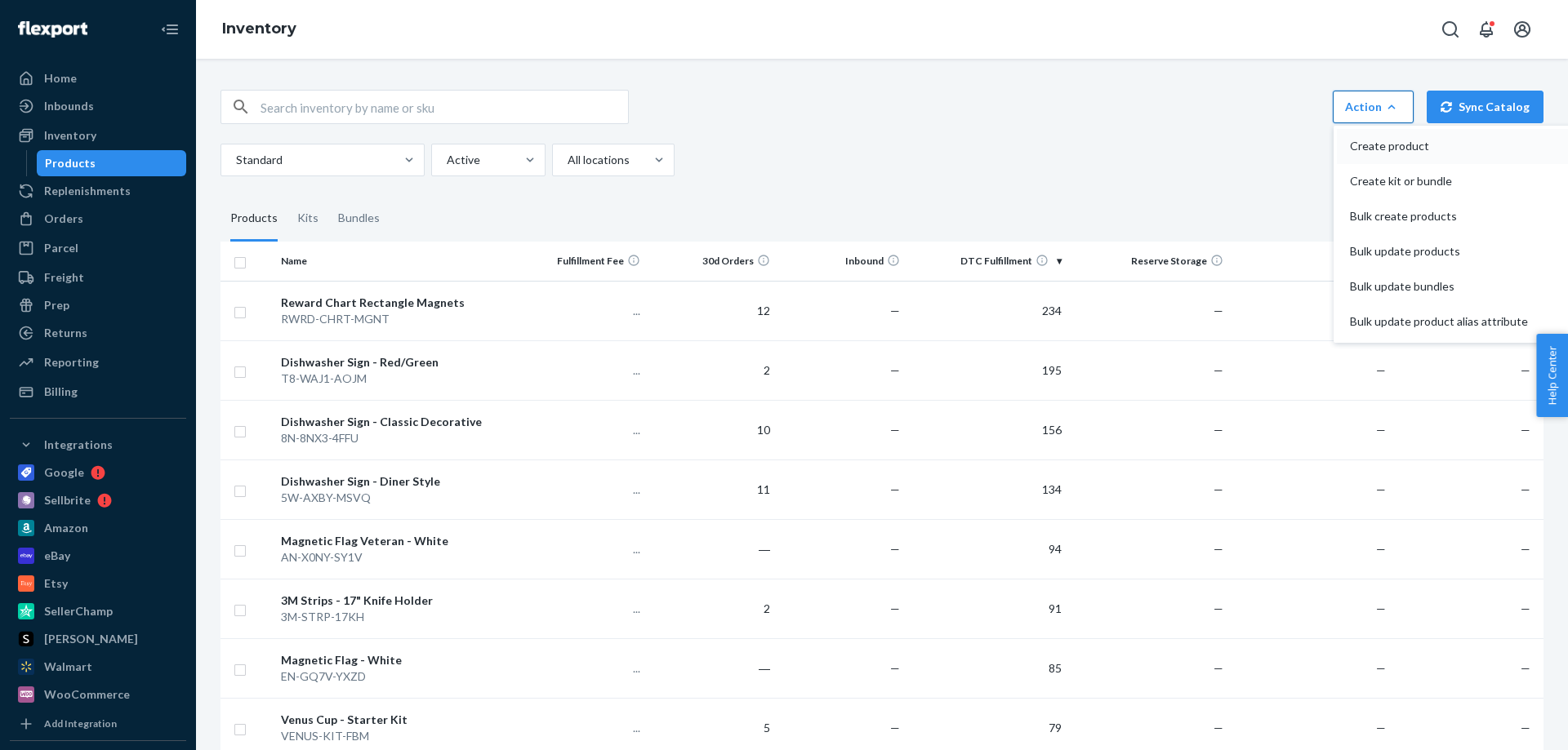
click at [1382, 147] on span "Create product" at bounding box center [1438, 147] width 178 height 12
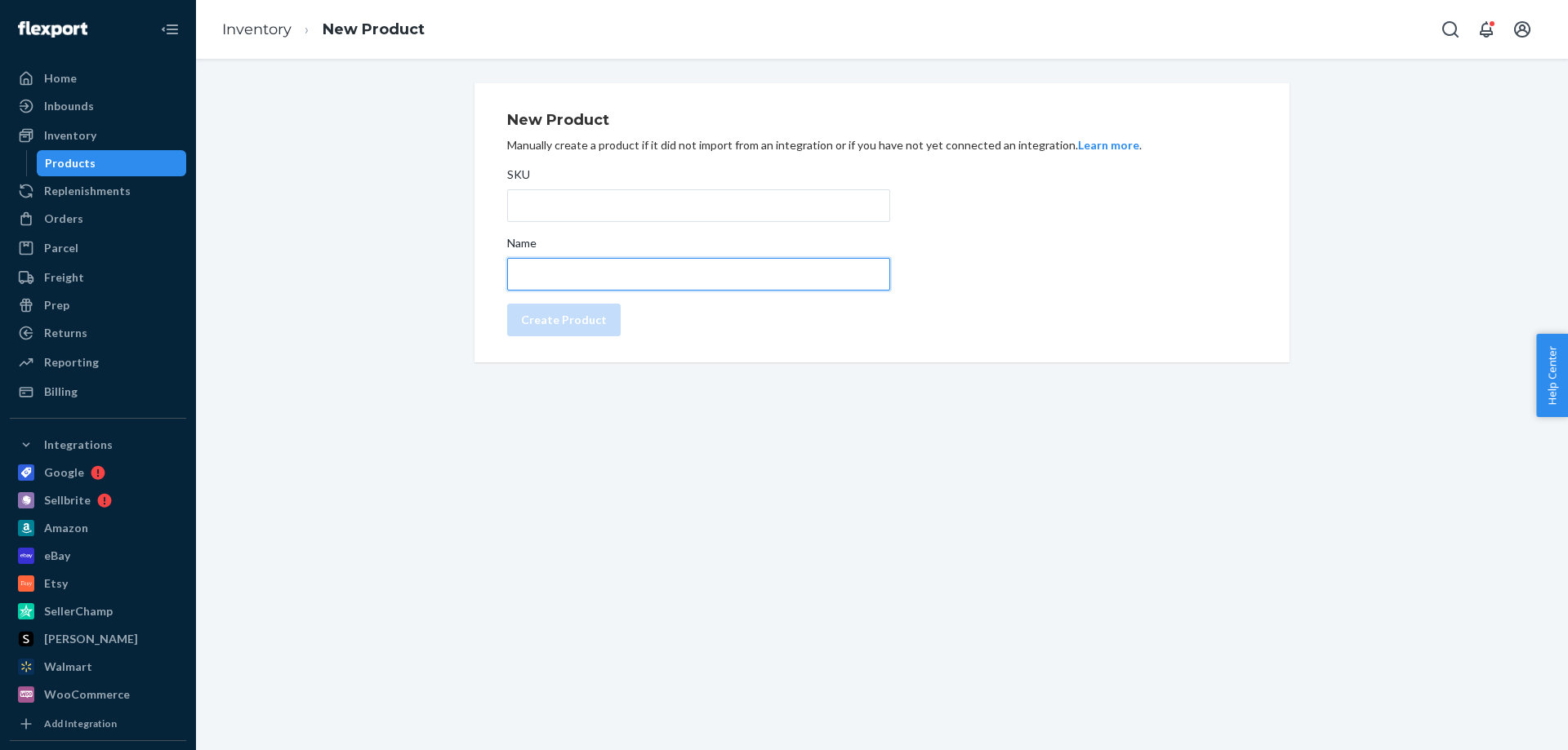
click at [609, 271] on input "Name" at bounding box center [699, 274] width 383 height 33
paste input "Adhesive Metal Disks - Deflector"
click at [666, 278] on input "Adhesive Metal Disks - Deflector" at bounding box center [699, 274] width 383 height 33
type input "Adhesive Metal Disks - Extender"
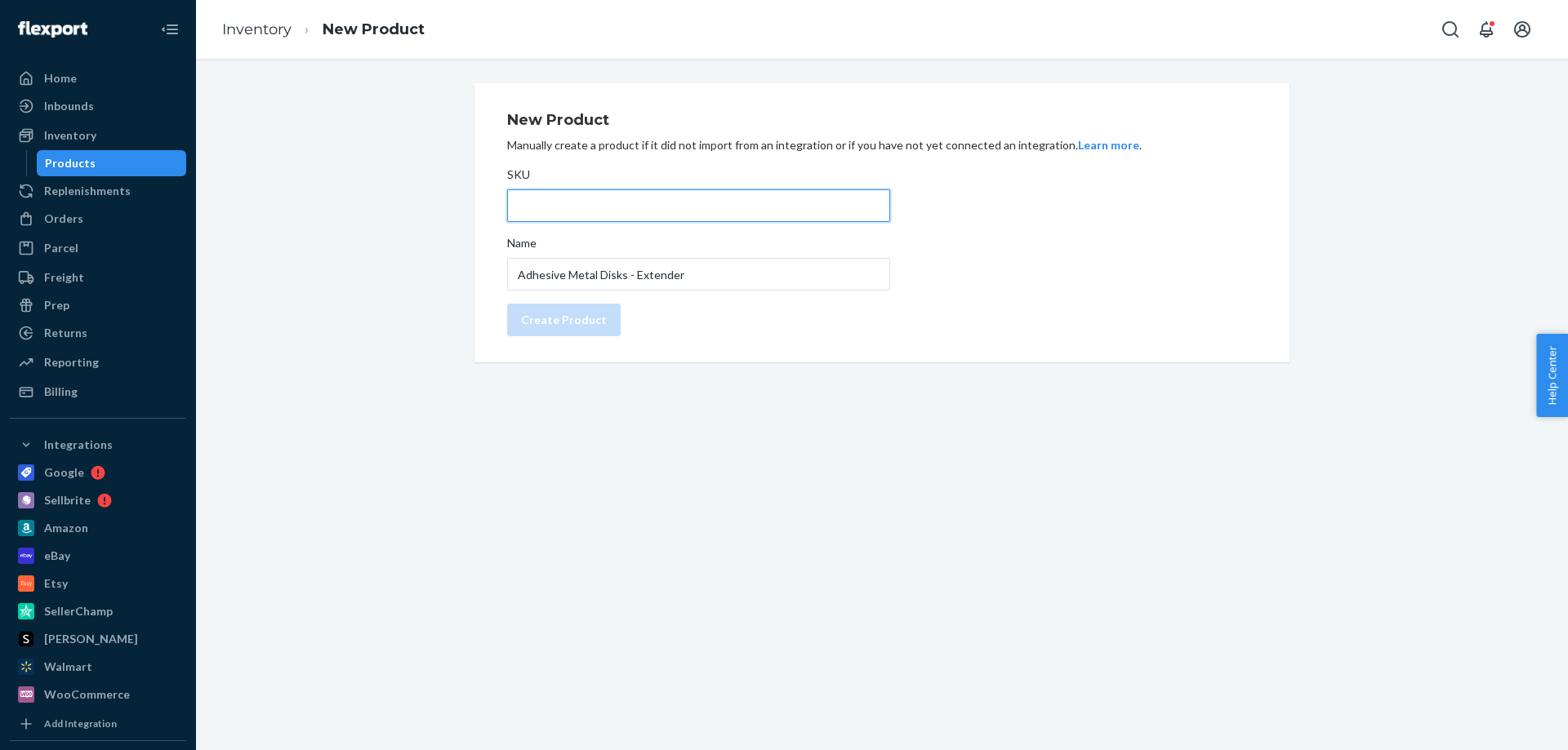
click at [606, 196] on input "SKU" at bounding box center [699, 206] width 383 height 33
paste input "adhs-mtld-dflt"
click at [583, 205] on input "adhs-mtld-dflt" at bounding box center [699, 206] width 383 height 33
type input "adhs-mtld-extd"
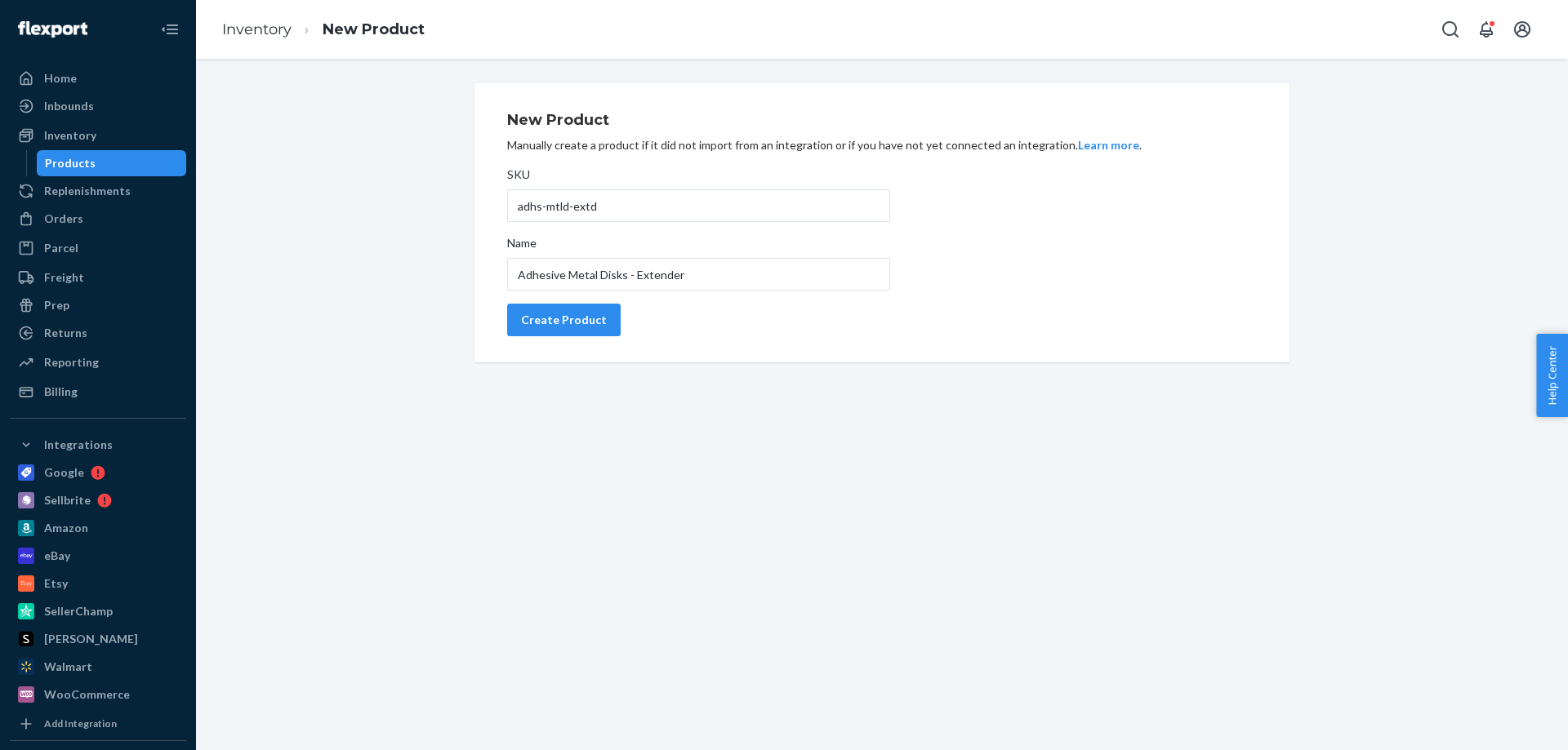
click at [997, 249] on div "New Product Manually create a product if it did not import from an integration …" at bounding box center [882, 222] width 749 height 240
click at [550, 317] on div "Create Product" at bounding box center [564, 319] width 86 height 16
